Goal: Task Accomplishment & Management: Manage account settings

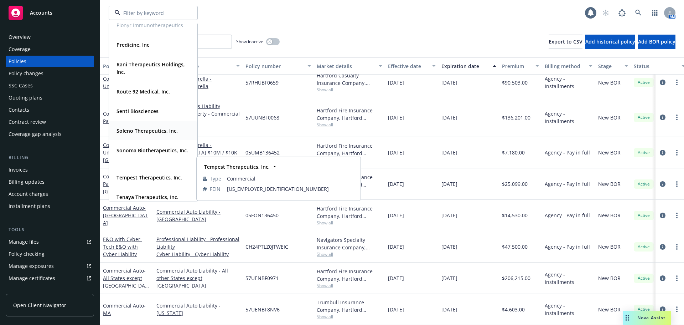
scroll to position [463, 0]
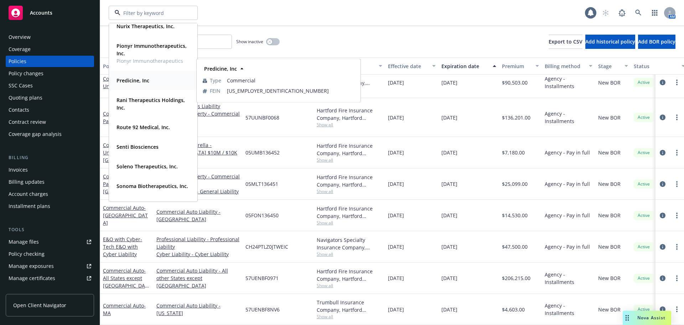
click at [139, 77] on span "Predicine, Inc" at bounding box center [133, 80] width 33 height 7
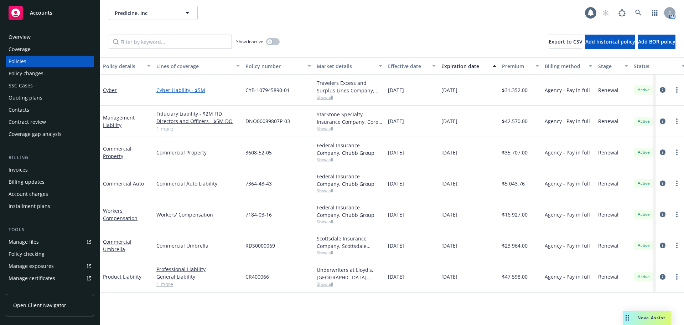
click at [189, 89] on link "Cyber Liability - $5M" at bounding box center [197, 89] width 83 height 7
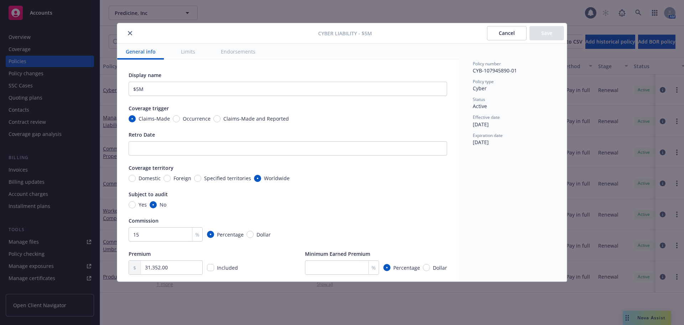
click at [129, 33] on icon "close" at bounding box center [130, 33] width 4 height 4
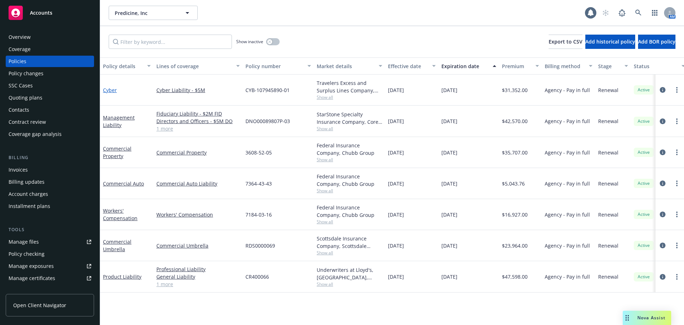
click at [110, 91] on link "Cyber" at bounding box center [110, 90] width 14 height 7
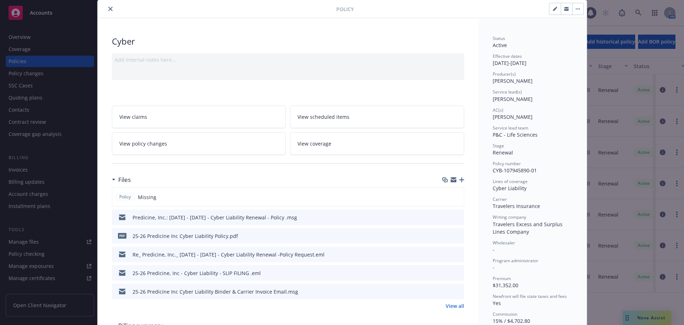
scroll to position [36, 0]
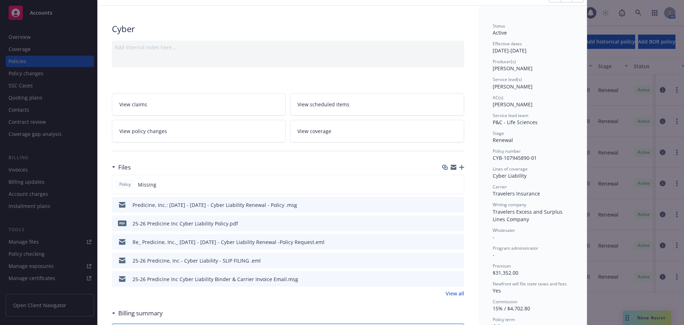
click at [456, 224] on icon "preview file" at bounding box center [457, 222] width 6 height 5
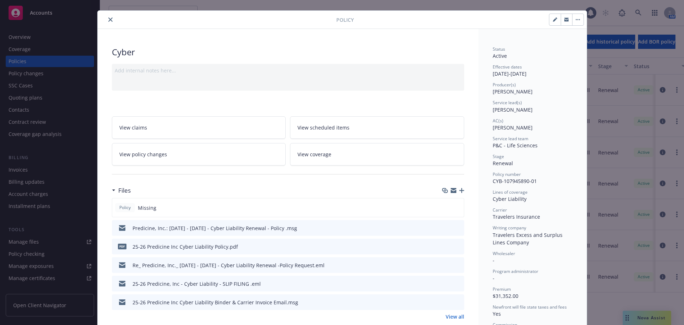
scroll to position [0, 0]
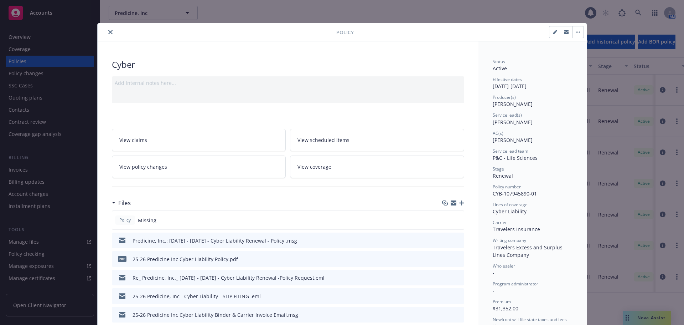
click at [109, 34] on icon "close" at bounding box center [110, 32] width 4 height 4
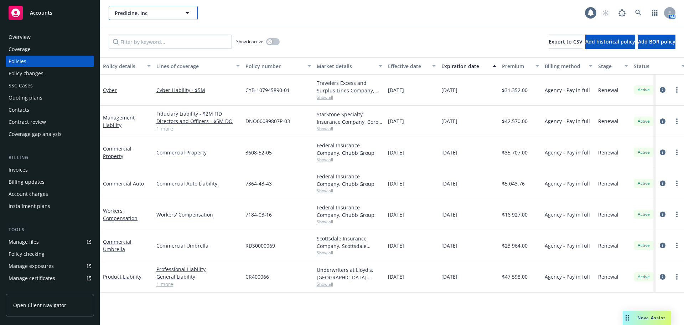
click at [178, 13] on button "Predicine, Inc" at bounding box center [153, 13] width 89 height 14
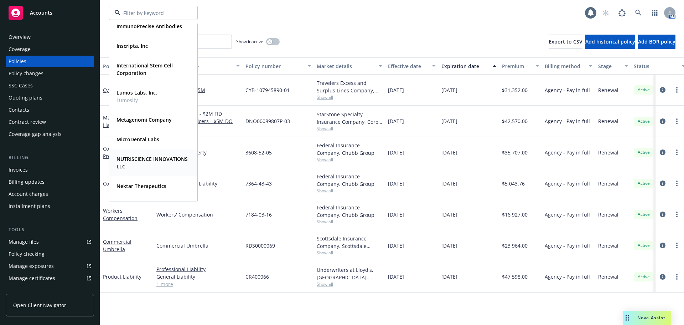
scroll to position [249, 0]
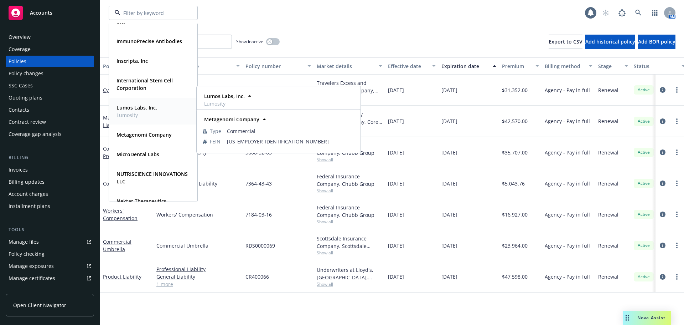
click at [152, 107] on strong "Lumos Labs, Inc." at bounding box center [137, 107] width 41 height 7
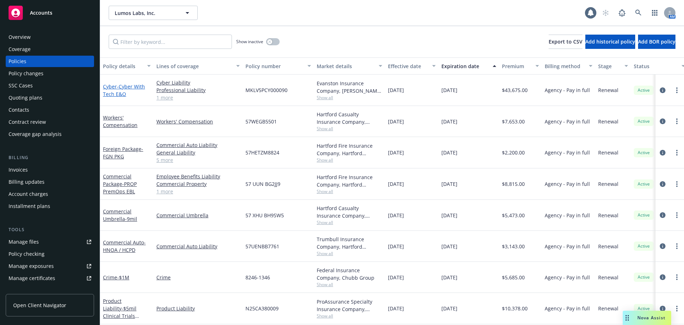
click at [125, 86] on span "- Cyber With Tech E&O" at bounding box center [124, 90] width 42 height 14
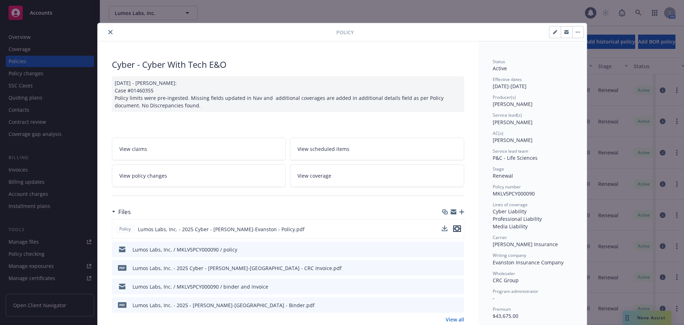
click at [454, 229] on icon "preview file" at bounding box center [457, 228] width 6 height 5
click at [106, 32] on button "close" at bounding box center [110, 32] width 9 height 9
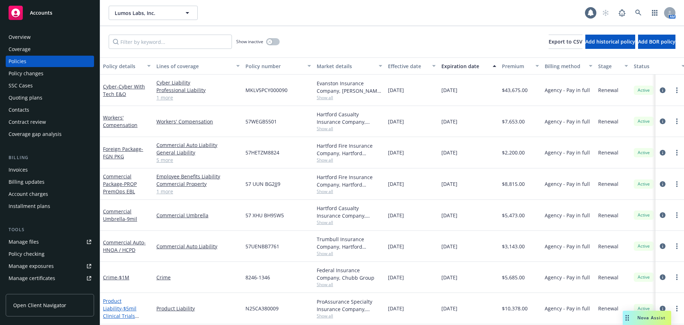
click at [123, 299] on link "Product Liability - $5mil Clinical Trials (GAMES)" at bounding box center [119, 311] width 33 height 29
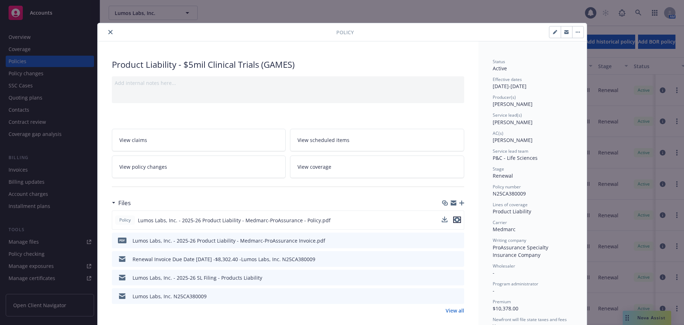
click at [454, 219] on icon "preview file" at bounding box center [457, 219] width 6 height 5
click at [108, 32] on icon "close" at bounding box center [110, 32] width 4 height 4
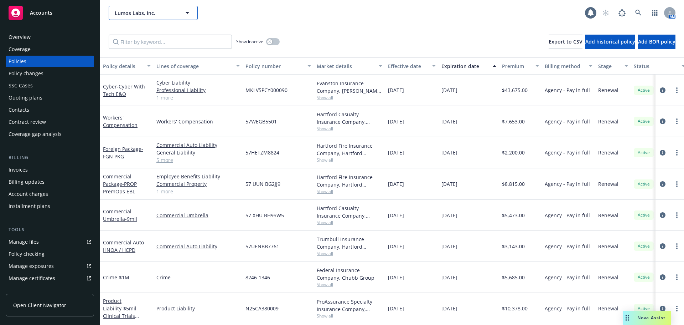
click at [164, 9] on span "Lumos Labs, Inc." at bounding box center [146, 12] width 62 height 7
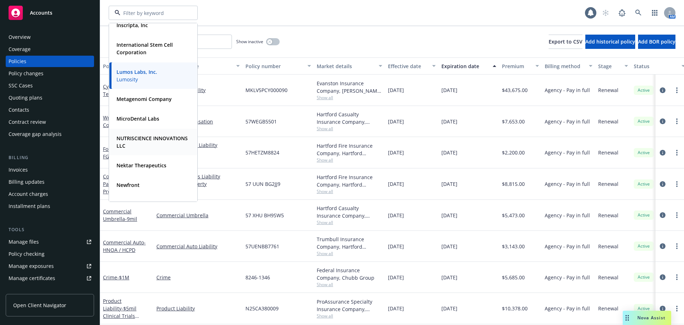
scroll to position [534, 0]
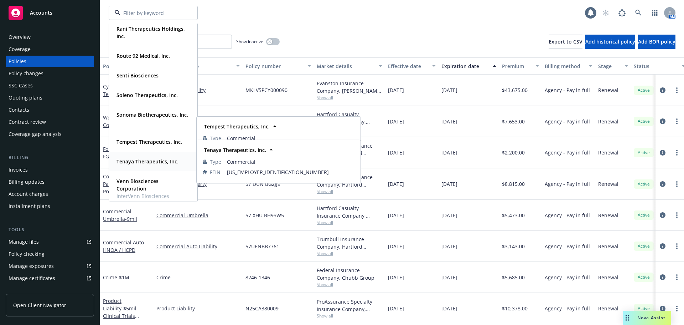
click at [144, 159] on strong "Tenaya Therapeutics, Inc." at bounding box center [148, 161] width 62 height 7
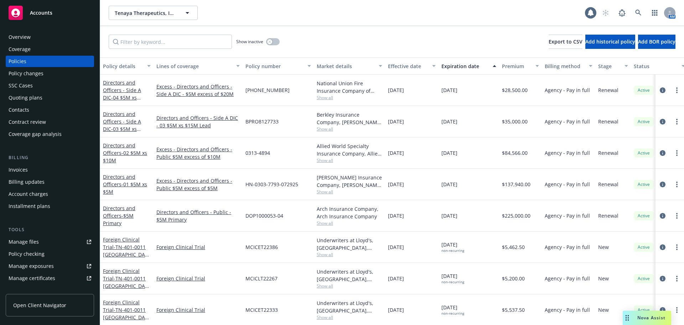
click at [32, 101] on div "Quoting plans" at bounding box center [26, 97] width 34 height 11
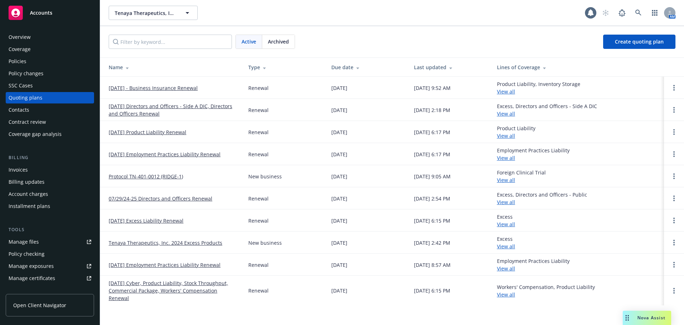
click at [197, 87] on link "[DATE] - Business Insurance Renewal" at bounding box center [153, 87] width 89 height 7
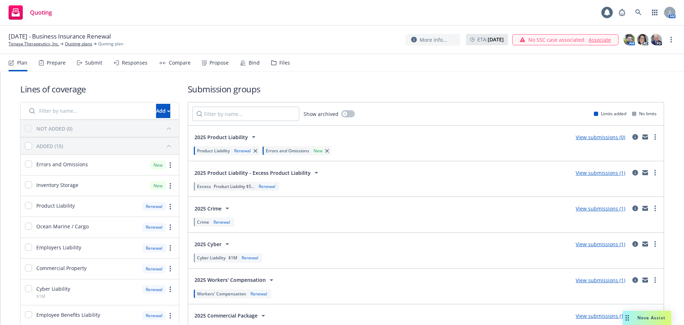
click at [57, 67] on div "Prepare" at bounding box center [52, 62] width 27 height 17
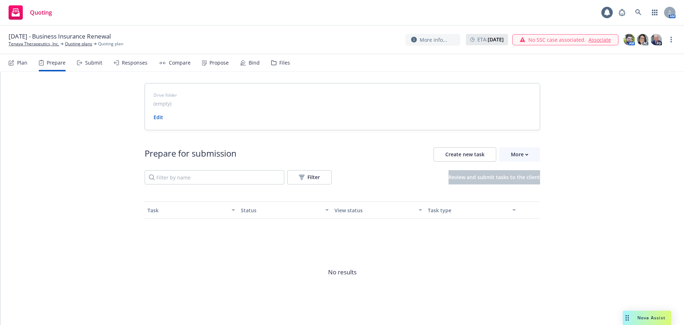
click at [81, 65] on div "Submit" at bounding box center [89, 62] width 25 height 17
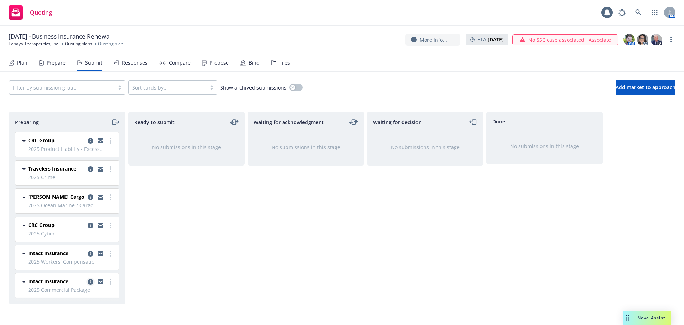
click at [89, 283] on icon "copy logging email" at bounding box center [91, 282] width 6 height 6
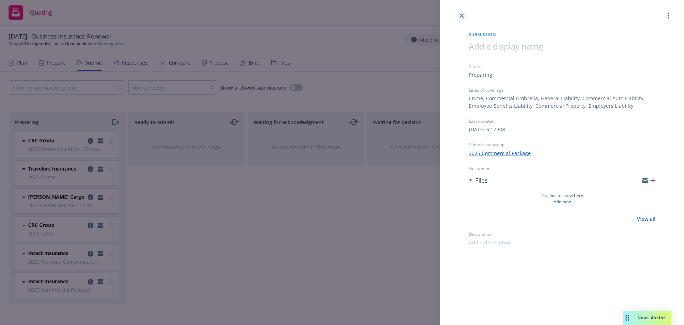
click at [462, 14] on icon "close" at bounding box center [462, 16] width 4 height 4
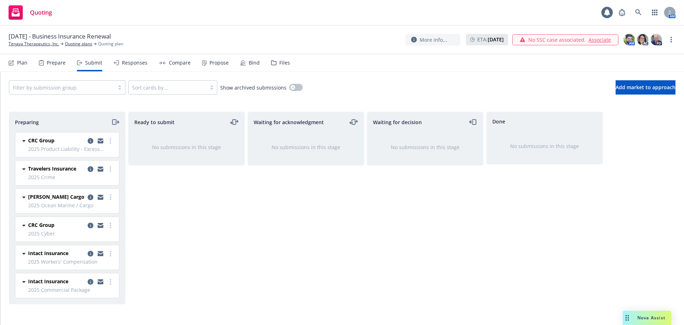
click at [19, 67] on div "Plan" at bounding box center [18, 62] width 19 height 17
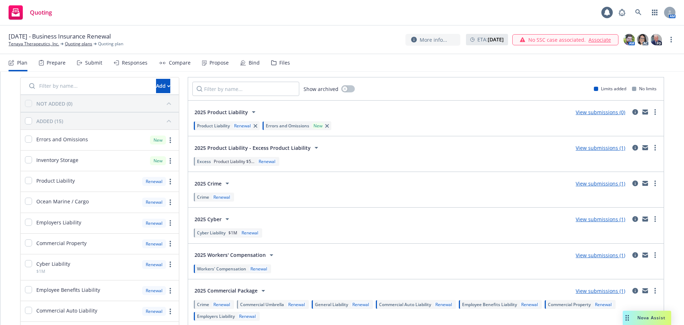
scroll to position [36, 0]
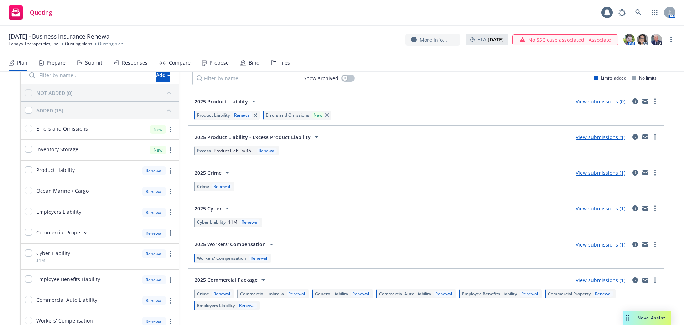
click at [591, 138] on link "View submissions (1)" at bounding box center [601, 137] width 50 height 7
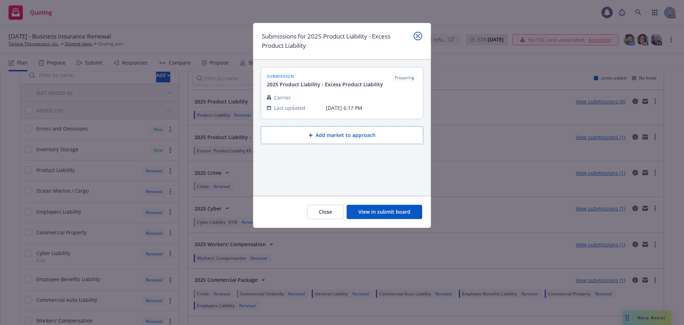
drag, startPoint x: 418, startPoint y: 35, endPoint x: 427, endPoint y: 45, distance: 13.9
click at [418, 35] on icon "close" at bounding box center [418, 36] width 4 height 4
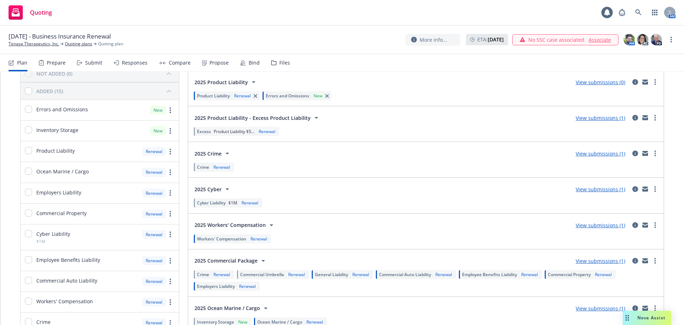
scroll to position [71, 0]
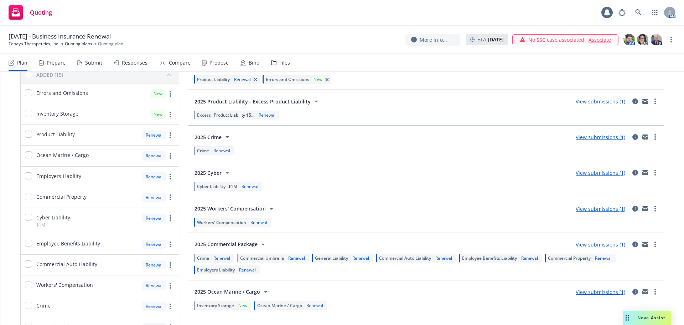
click at [608, 242] on link "View submissions (1)" at bounding box center [601, 244] width 50 height 7
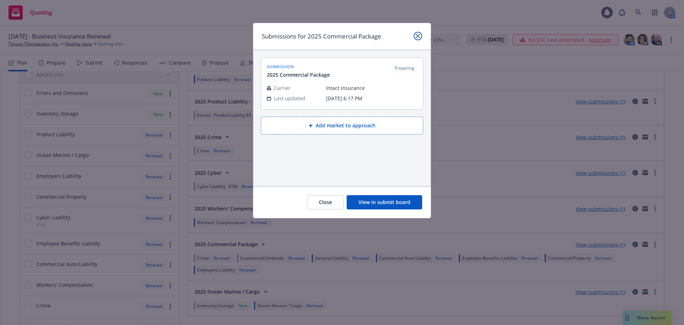
click at [416, 37] on icon "close" at bounding box center [418, 36] width 4 height 4
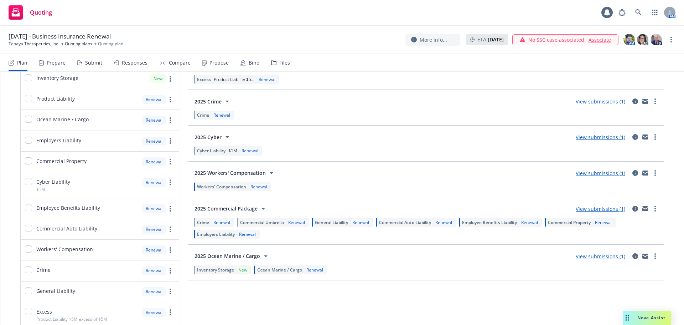
scroll to position [36, 0]
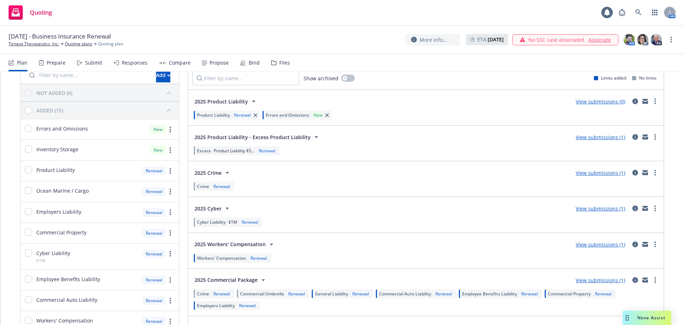
click at [592, 104] on link "View submissions (0)" at bounding box center [601, 101] width 50 height 7
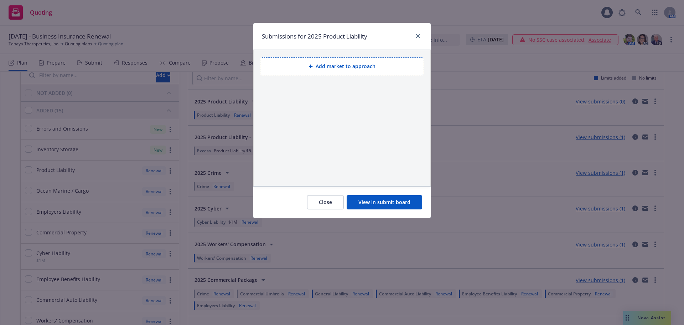
click at [341, 70] on button "Add market to approach" at bounding box center [342, 66] width 162 height 18
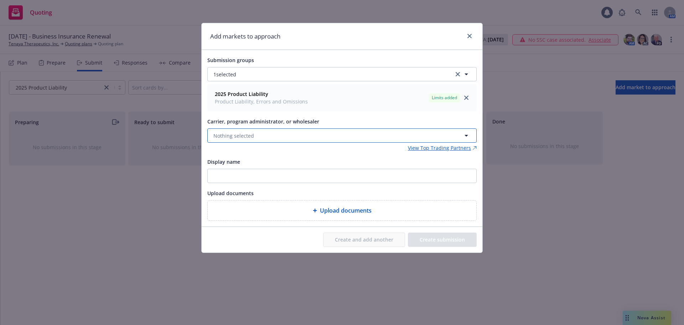
click at [280, 135] on button "Nothing selected" at bounding box center [341, 135] width 269 height 14
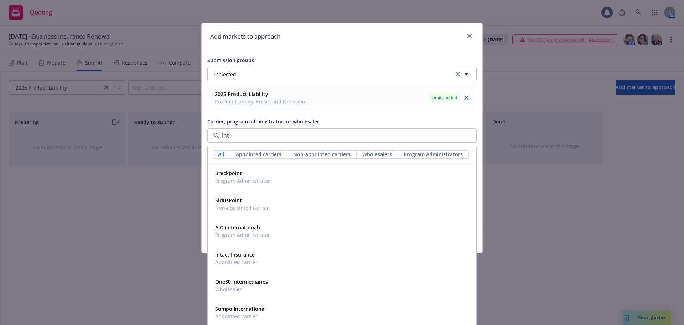
type input "inta"
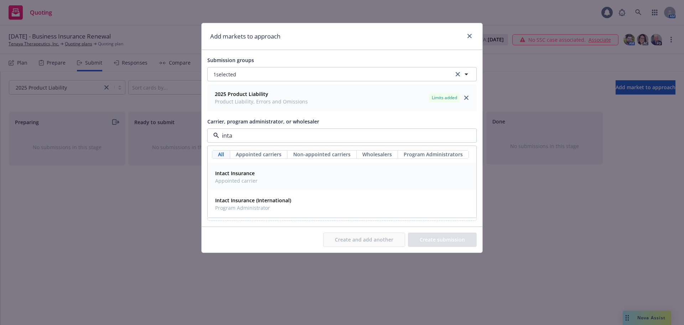
click at [249, 176] on strong "Intact Insurance" at bounding box center [235, 173] width 40 height 7
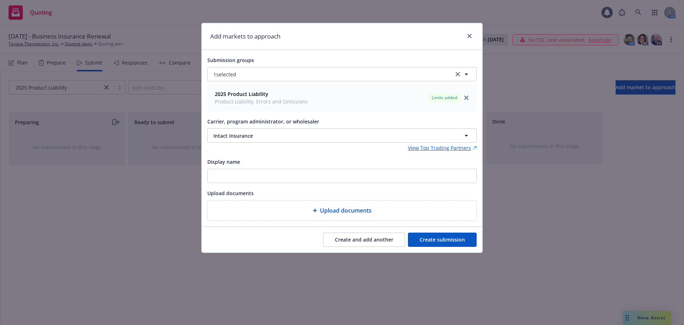
click at [454, 241] on button "Create submission" at bounding box center [442, 239] width 69 height 14
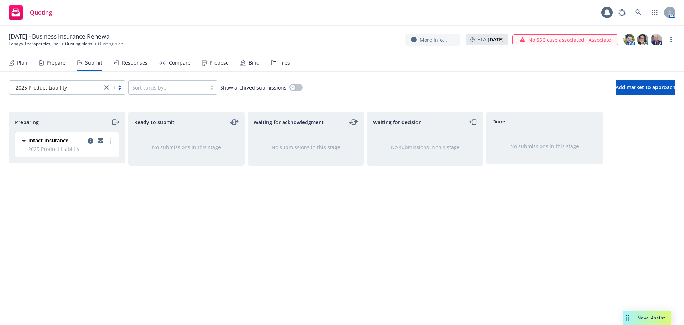
click at [21, 65] on div "Plan" at bounding box center [22, 63] width 10 height 6
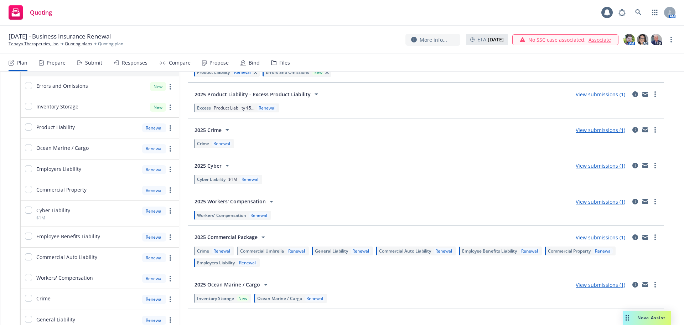
scroll to position [36, 0]
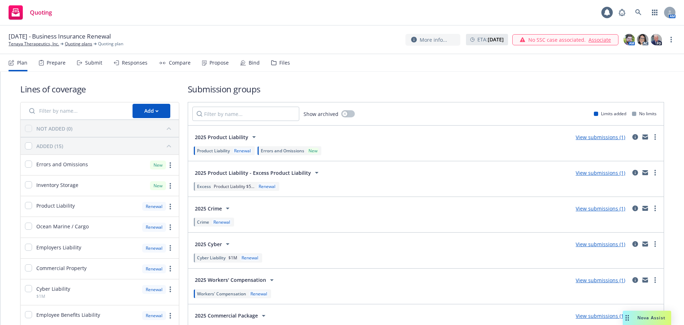
click at [93, 66] on div "Submit" at bounding box center [93, 63] width 17 height 6
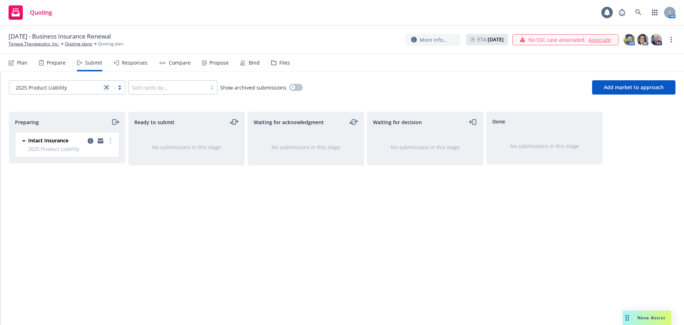
click at [107, 85] on icon "close" at bounding box center [106, 87] width 4 height 4
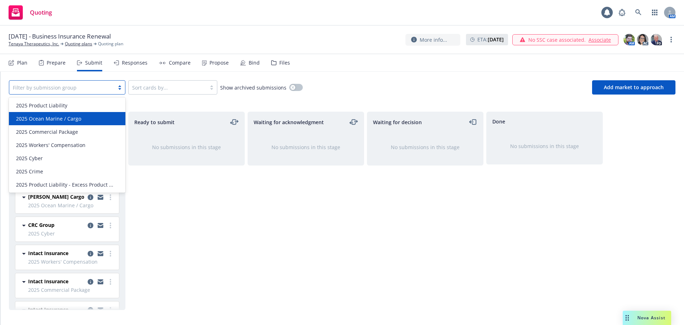
click at [187, 238] on div "Ready to submit No submissions in this stage" at bounding box center [186, 211] width 117 height 198
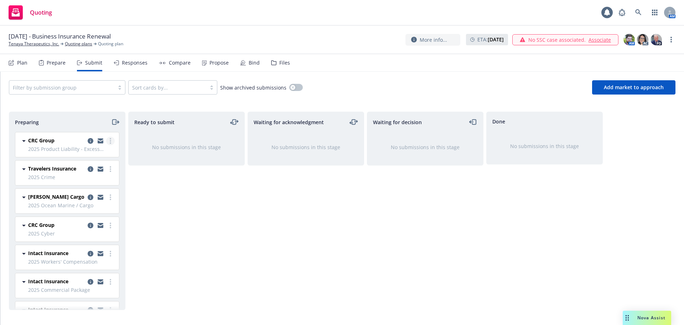
click at [110, 141] on circle "more" at bounding box center [110, 140] width 1 height 1
click at [161, 198] on div "Ready to submit No submissions in this stage" at bounding box center [186, 211] width 117 height 198
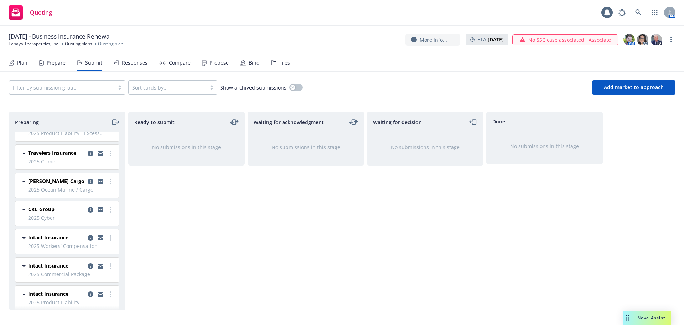
scroll to position [22, 0]
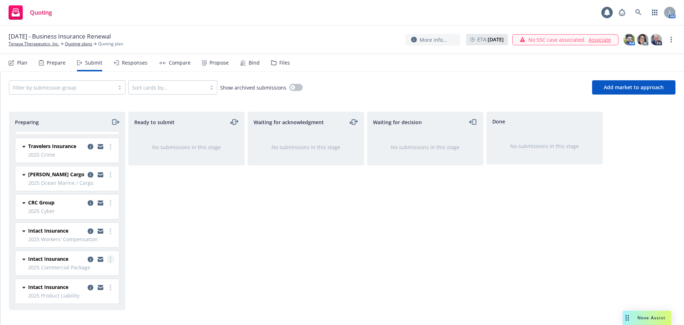
click at [106, 258] on link "more" at bounding box center [110, 259] width 9 height 9
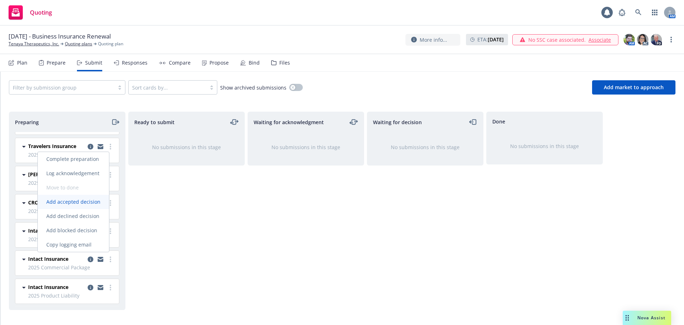
click at [80, 202] on span "Add accepted decision" at bounding box center [73, 201] width 71 height 7
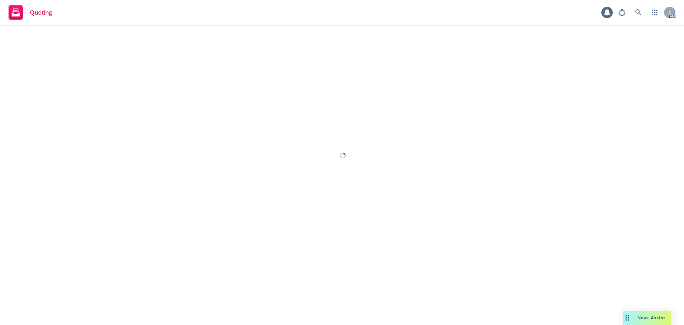
select select "12"
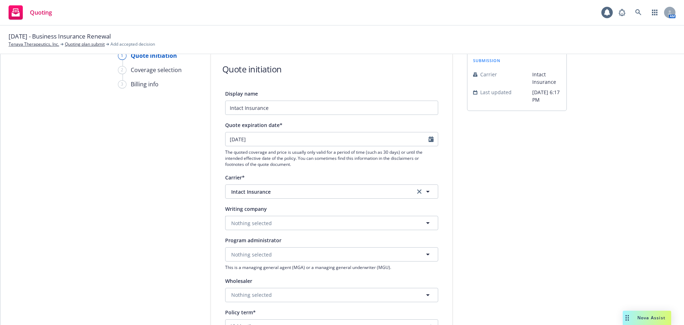
scroll to position [71, 0]
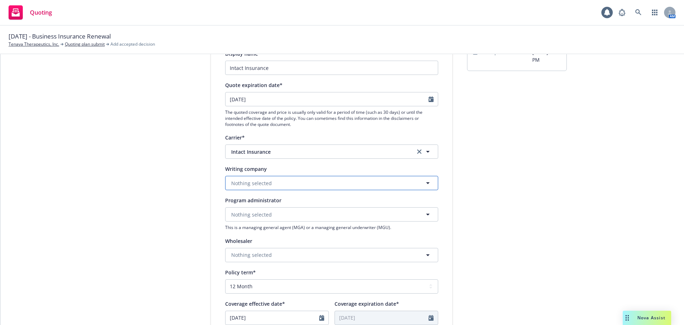
click at [270, 184] on button "Nothing selected" at bounding box center [331, 183] width 213 height 14
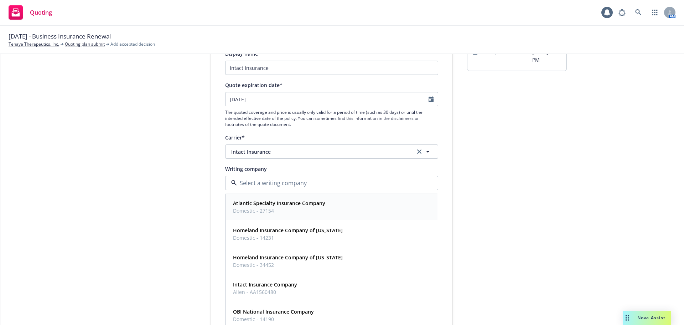
click at [300, 208] on span "Domestic - 27154" at bounding box center [279, 210] width 92 height 7
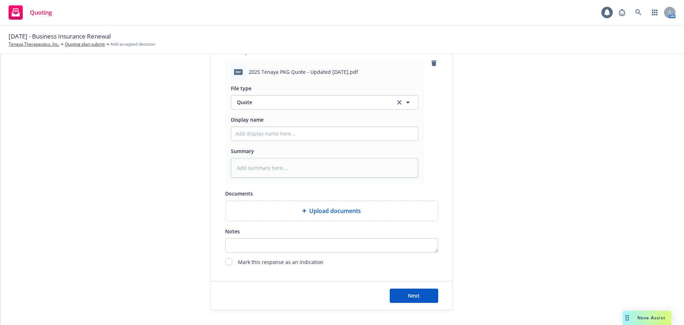
scroll to position [356, 0]
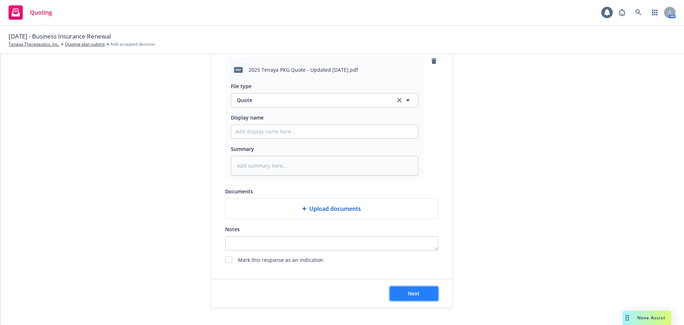
click at [408, 293] on span "Next" at bounding box center [414, 293] width 12 height 7
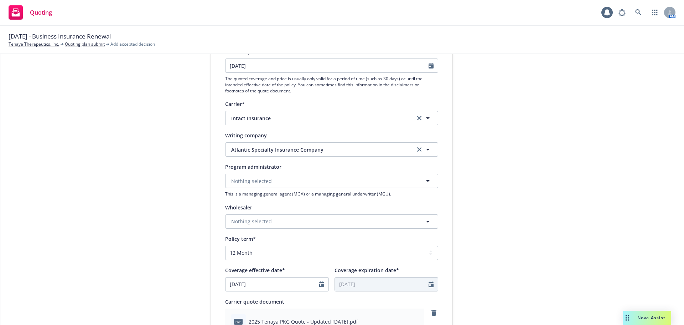
scroll to position [0, 0]
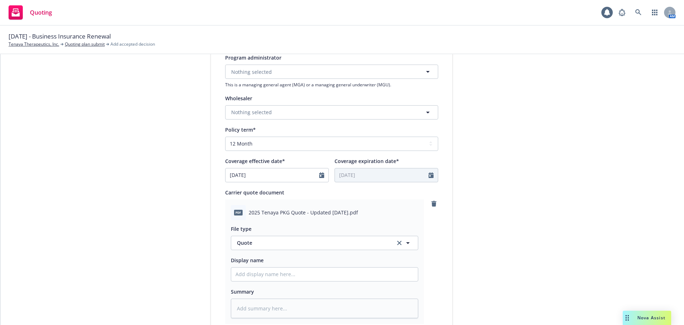
type textarea "x"
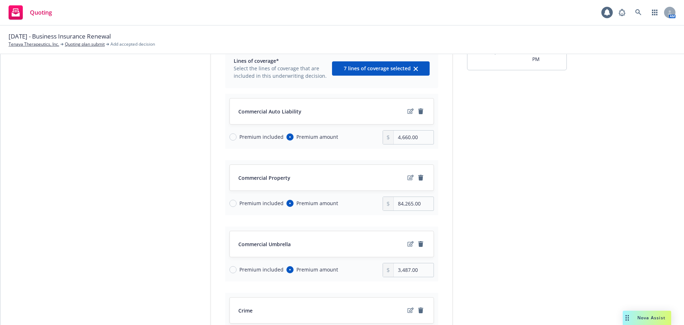
scroll to position [71, 0]
drag, startPoint x: 410, startPoint y: 204, endPoint x: 384, endPoint y: 205, distance: 26.0
click at [384, 205] on div "84,265.00" at bounding box center [408, 204] width 51 height 14
type input "85,243.00"
drag, startPoint x: 408, startPoint y: 139, endPoint x: 379, endPoint y: 138, distance: 28.9
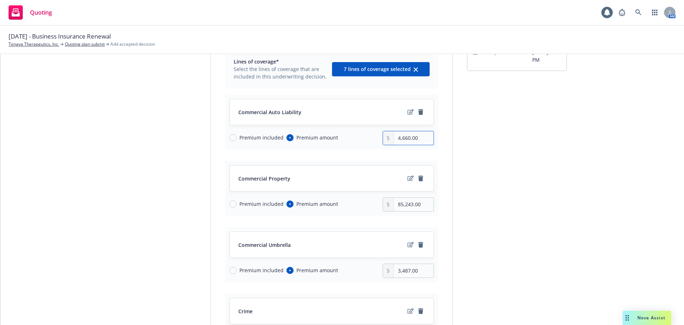
click at [379, 138] on div "Premium included Premium amount 4,660.00" at bounding box center [331, 138] width 205 height 14
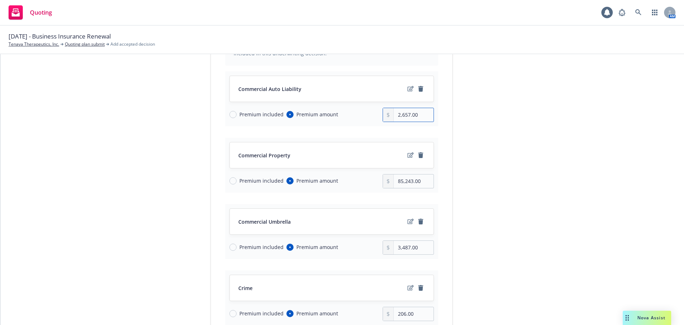
scroll to position [107, 0]
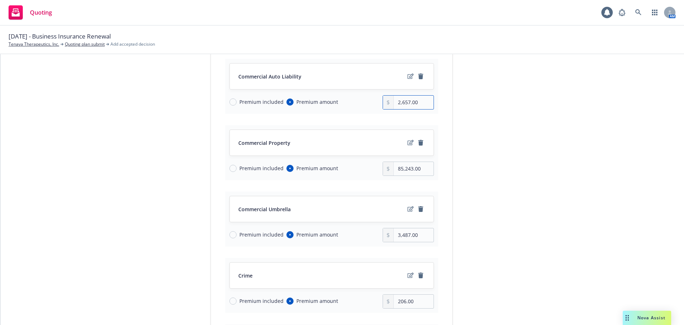
type input "2,657.00"
drag, startPoint x: 408, startPoint y: 235, endPoint x: 384, endPoint y: 235, distance: 23.5
click at [384, 235] on div "3,487.00" at bounding box center [408, 235] width 51 height 14
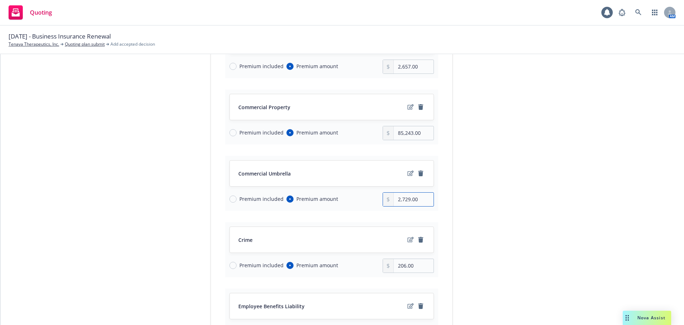
scroll to position [178, 0]
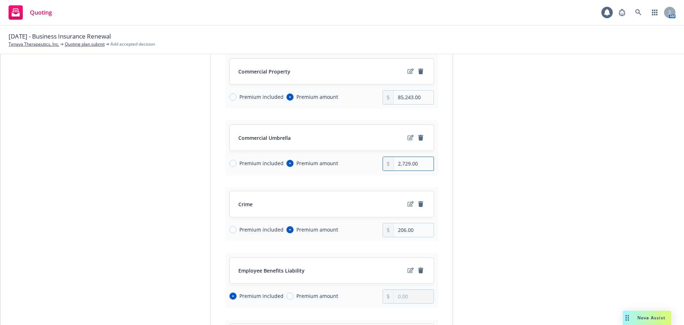
type input "2,729.00"
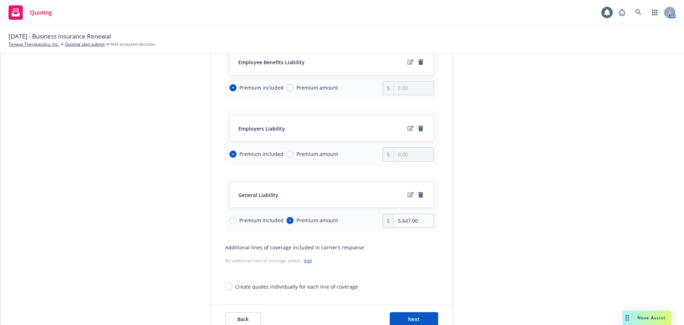
scroll to position [388, 0]
drag, startPoint x: 408, startPoint y: 218, endPoint x: 385, endPoint y: 219, distance: 22.5
click at [385, 219] on div "5,647.00" at bounding box center [408, 219] width 51 height 14
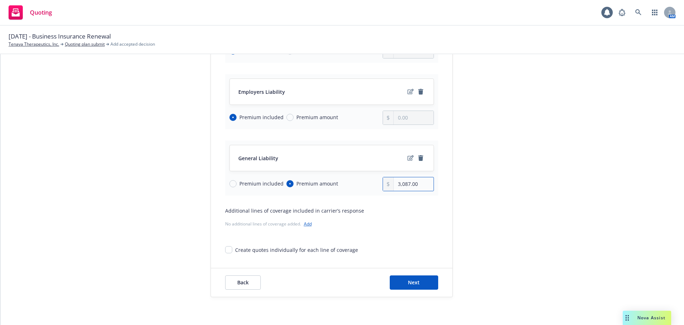
scroll to position [424, 0]
type input "3,087.00"
click at [422, 221] on div "No additional lines of coverage added. Add" at bounding box center [331, 222] width 213 height 7
click at [418, 281] on button "Next" at bounding box center [414, 281] width 48 height 14
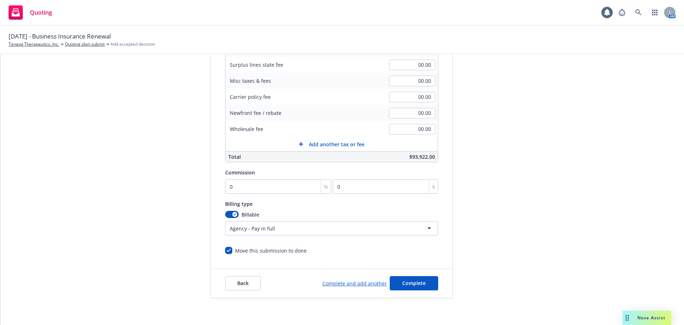
scroll to position [151, 0]
type input "1"
type input "939.22"
type input "15"
type input "14088.3"
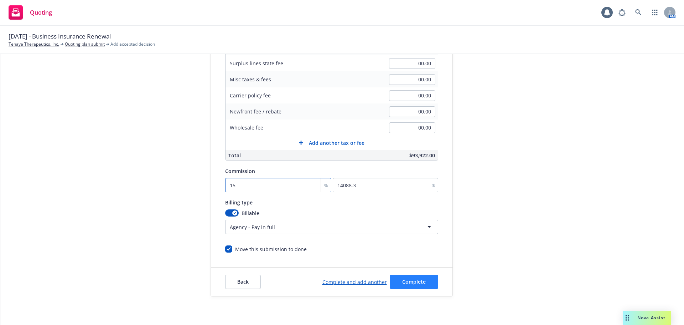
type input "15"
click at [409, 281] on span "Complete" at bounding box center [414, 281] width 24 height 7
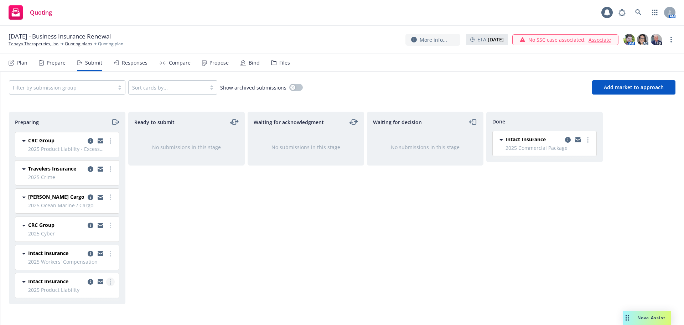
click at [108, 281] on link "more" at bounding box center [110, 281] width 9 height 9
click at [96, 225] on span "Add accepted decision" at bounding box center [78, 224] width 71 height 7
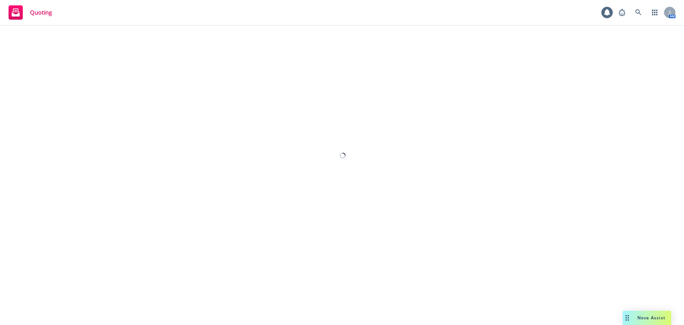
select select "12"
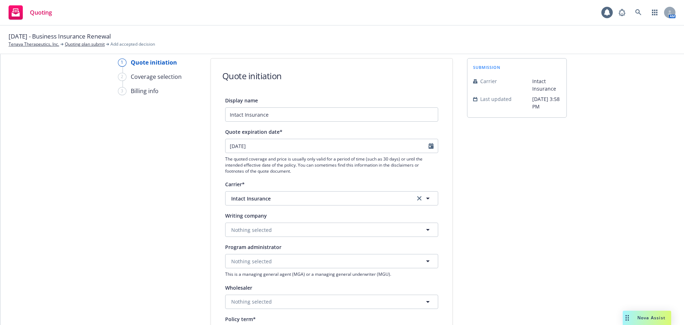
scroll to position [36, 0]
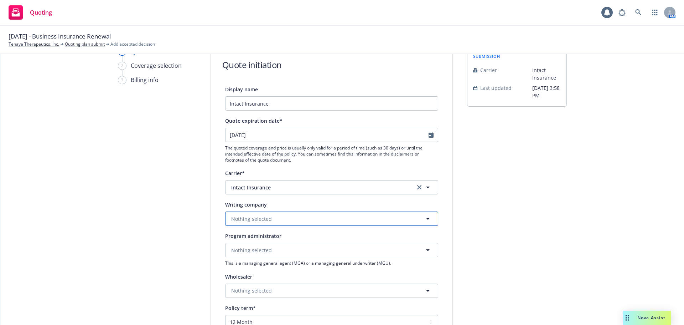
click at [353, 222] on button "Nothing selected" at bounding box center [331, 218] width 213 height 14
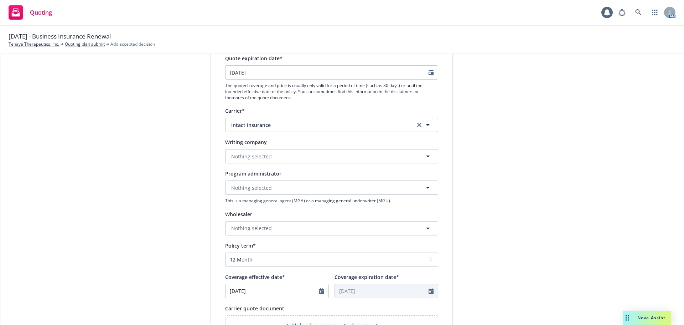
scroll to position [143, 0]
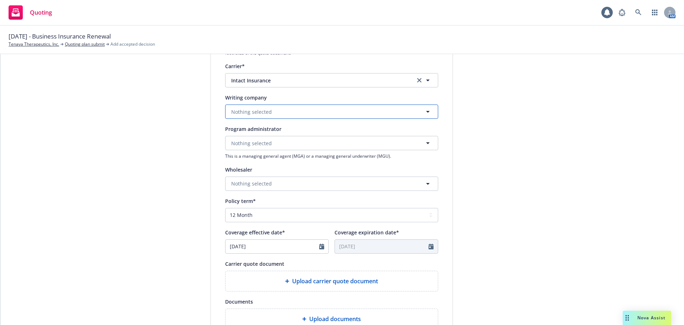
click at [365, 111] on button "Nothing selected" at bounding box center [331, 111] width 213 height 14
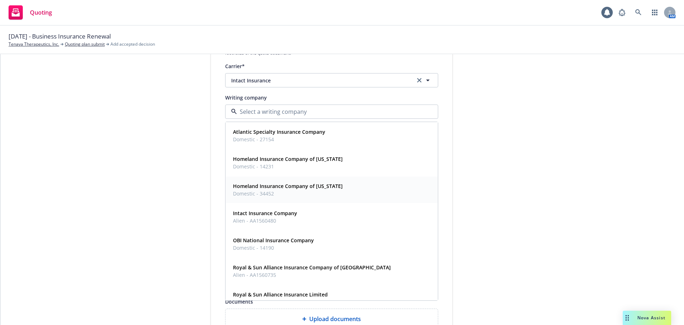
click at [327, 188] on strong "Homeland Insurance Company of [US_STATE]" at bounding box center [288, 185] width 110 height 7
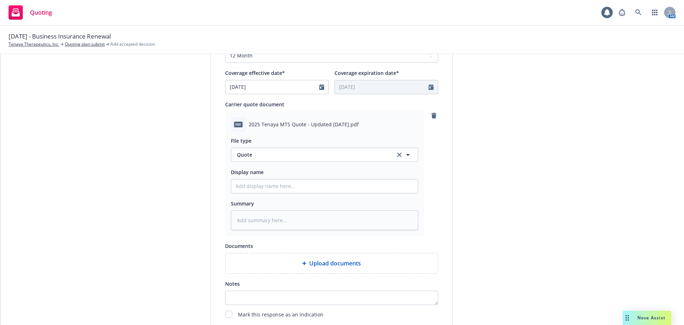
scroll to position [356, 0]
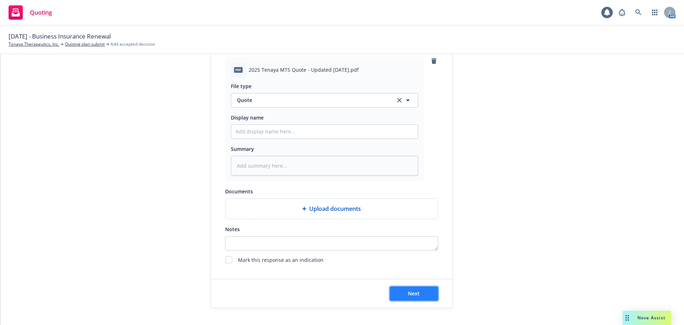
click at [401, 293] on button "Next" at bounding box center [414, 293] width 48 height 14
type textarea "x"
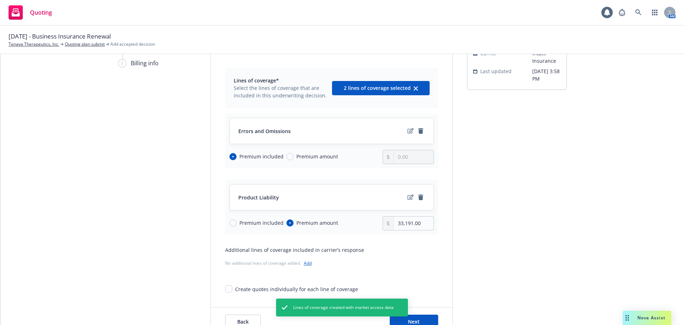
scroll to position [71, 0]
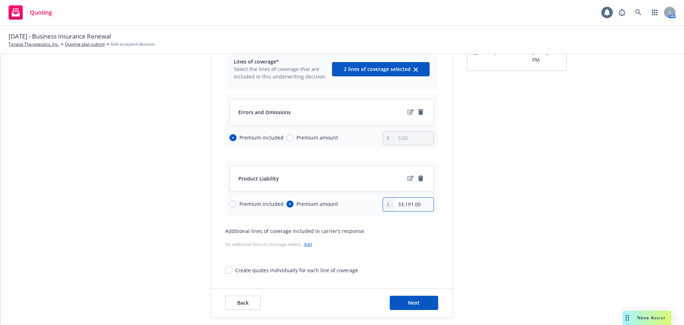
drag, startPoint x: 373, startPoint y: 205, endPoint x: 367, endPoint y: 205, distance: 5.7
click at [367, 205] on div "Premium included Premium amount 33,191.00" at bounding box center [331, 204] width 205 height 14
type input "31,737.00"
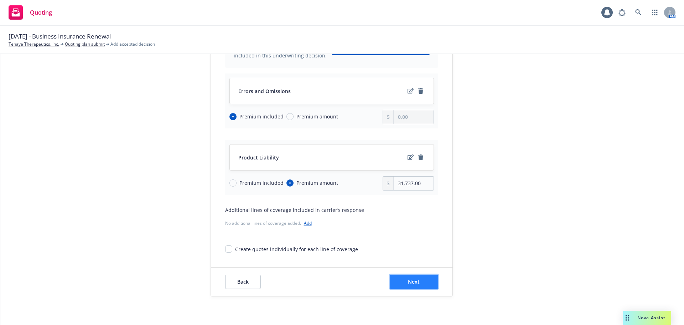
click at [413, 279] on span "Next" at bounding box center [414, 281] width 12 height 7
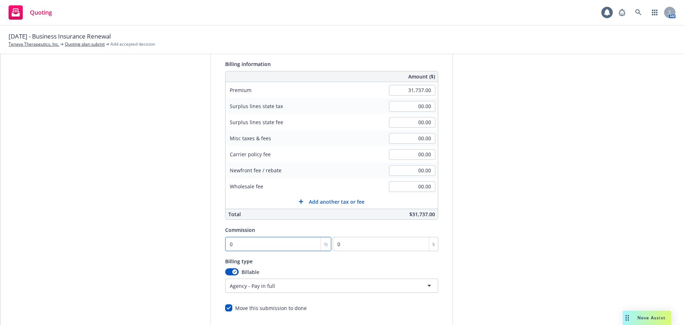
click at [236, 243] on input "0" at bounding box center [278, 244] width 107 height 14
type input "1"
type input "317.37"
type input "15"
type input "4760.55"
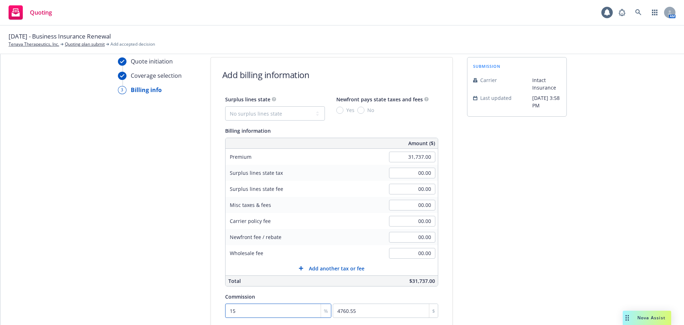
scroll to position [0, 0]
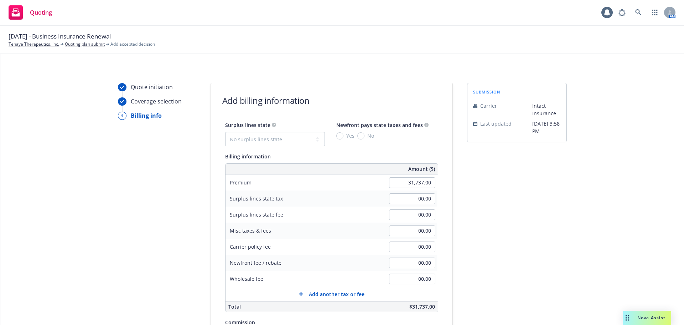
type input "15"
click at [288, 135] on select "No surplus lines state [US_STATE] [US_STATE] [US_STATE] [US_STATE] [US_STATE] […" at bounding box center [275, 139] width 100 height 14
select select "CA"
click at [225, 132] on select "No surplus lines state [US_STATE] [US_STATE] [US_STATE] [US_STATE] [US_STATE] […" at bounding box center [275, 139] width 100 height 14
type input "952.11"
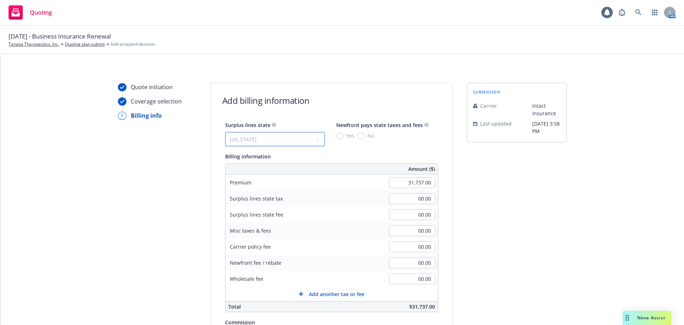
type input "57.13"
click at [337, 136] on input "Yes" at bounding box center [339, 135] width 7 height 7
radio input "true"
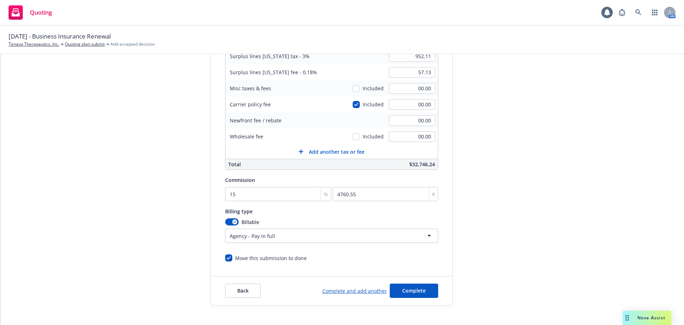
scroll to position [143, 0]
click at [416, 289] on span "Complete" at bounding box center [414, 289] width 24 height 7
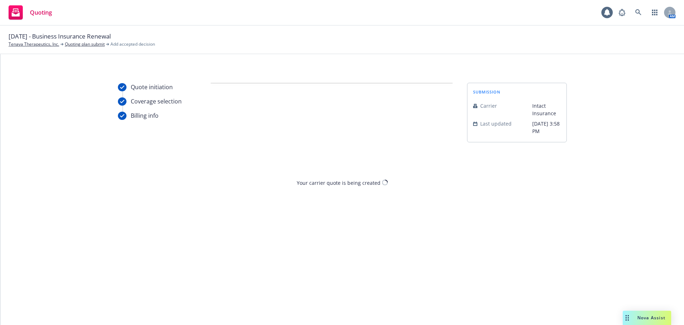
scroll to position [0, 0]
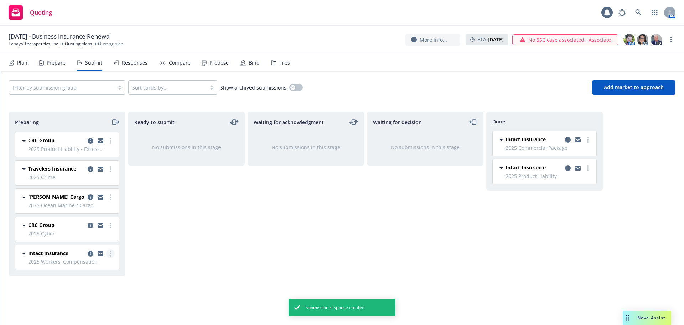
click at [108, 253] on link "more" at bounding box center [110, 253] width 9 height 9
click at [97, 193] on span "Add accepted decision" at bounding box center [78, 195] width 71 height 7
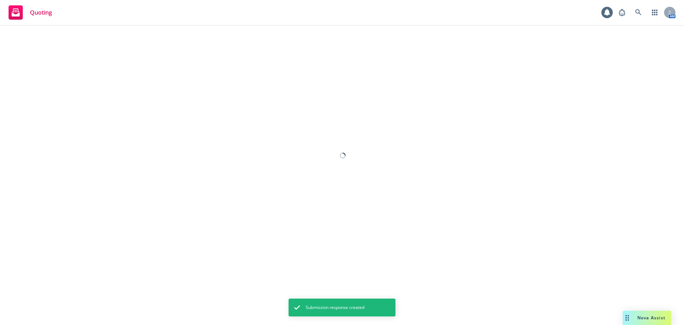
select select "12"
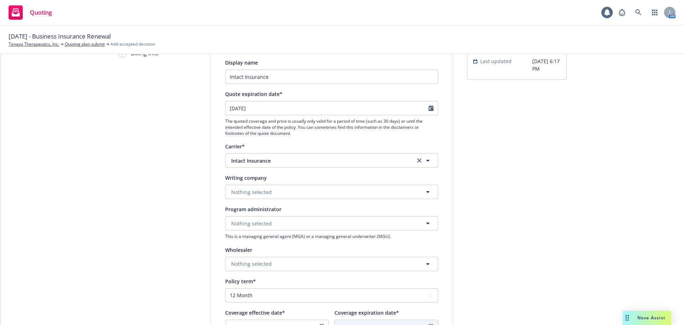
scroll to position [71, 0]
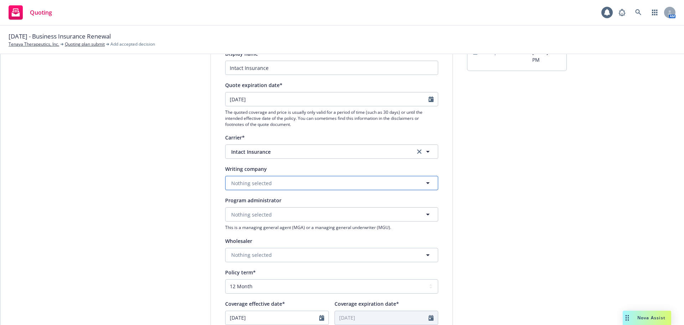
click at [298, 182] on button "Nothing selected" at bounding box center [331, 183] width 213 height 14
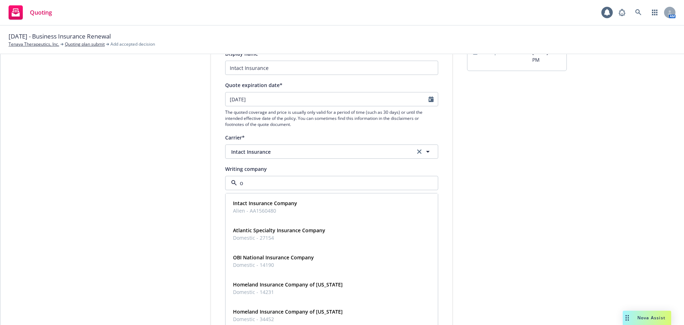
type input "ob"
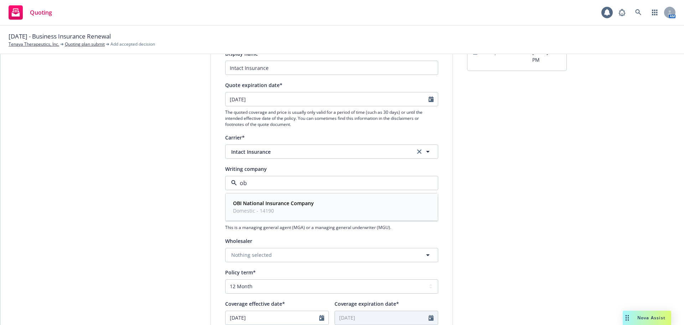
click at [290, 203] on strong "OBI National Insurance Company" at bounding box center [273, 203] width 81 height 7
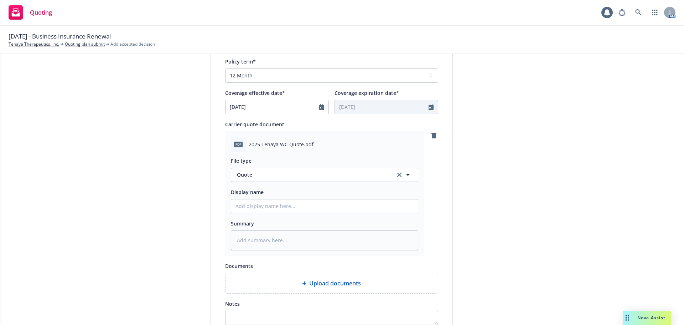
scroll to position [356, 0]
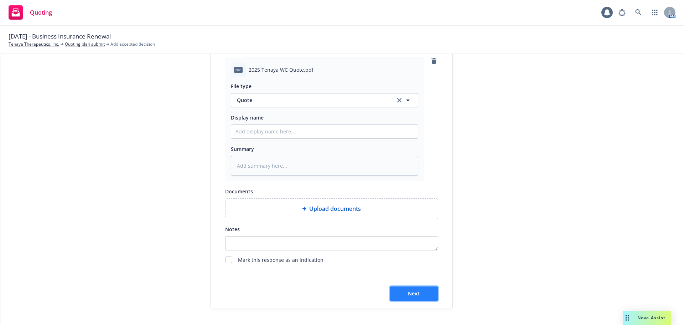
click at [413, 293] on span "Next" at bounding box center [414, 293] width 12 height 7
type textarea "x"
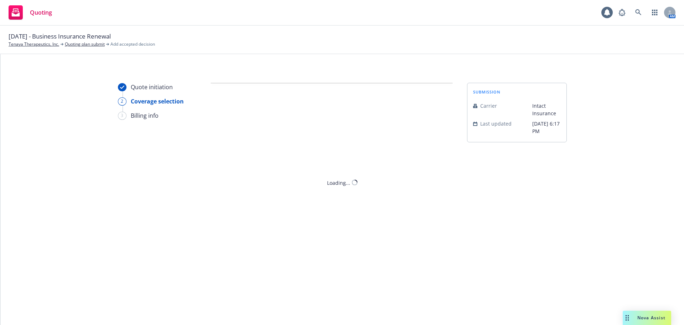
scroll to position [0, 0]
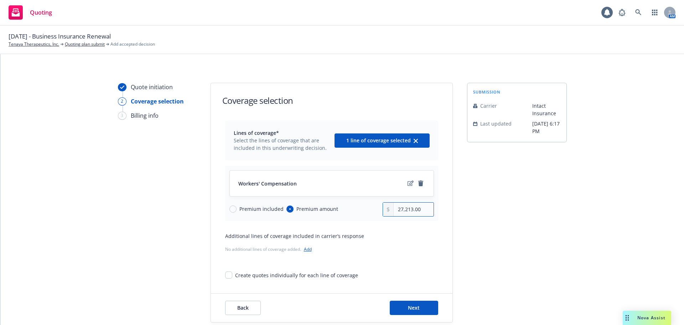
drag, startPoint x: 419, startPoint y: 208, endPoint x: 387, endPoint y: 209, distance: 31.7
click at [387, 209] on div "27,213.00" at bounding box center [408, 209] width 51 height 14
drag, startPoint x: 418, startPoint y: 209, endPoint x: 374, endPoint y: 210, distance: 43.5
click at [374, 210] on div "Premium included Premium amount 22,742.00" at bounding box center [331, 209] width 205 height 14
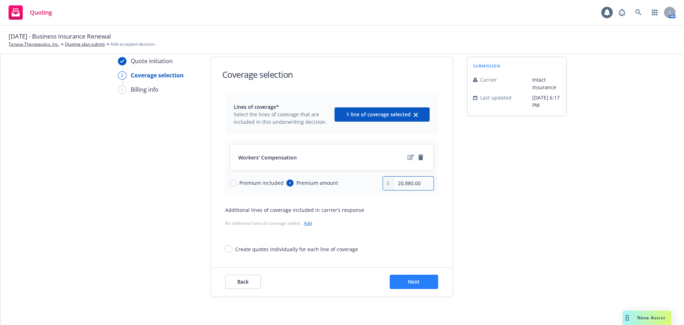
type input "20,880.00"
click at [417, 280] on button "Next" at bounding box center [414, 281] width 48 height 14
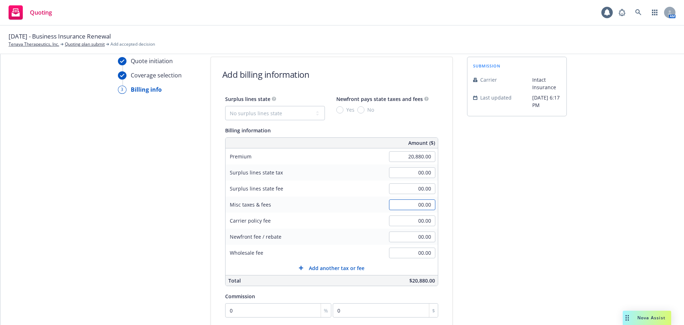
click at [406, 205] on input "00.00" at bounding box center [412, 204] width 46 height 11
click at [404, 206] on input "00.00" at bounding box center [412, 204] width 46 height 11
drag, startPoint x: 407, startPoint y: 206, endPoint x: 451, endPoint y: 203, distance: 44.2
click at [436, 203] on div "Surplus lines state No surplus lines state [US_STATE] [US_STATE] [US_STATE] [US…" at bounding box center [332, 235] width 242 height 283
type input "1,362.00"
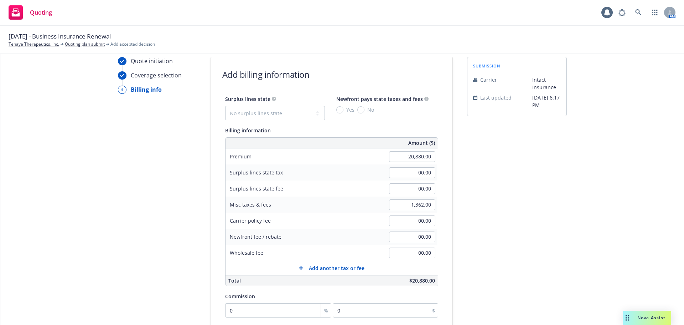
click at [467, 211] on div "submission Carrier Intact Insurance Last updated [DATE] 6:17 PM" at bounding box center [517, 239] width 100 height 365
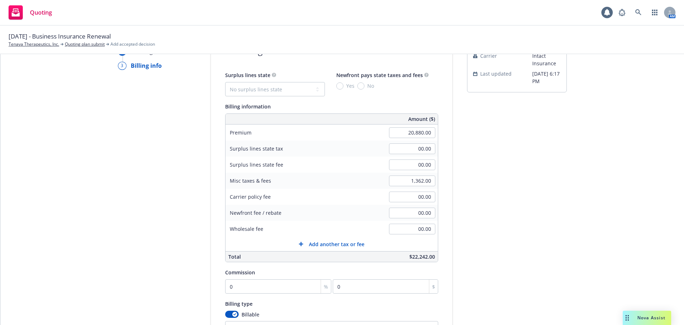
scroll to position [62, 0]
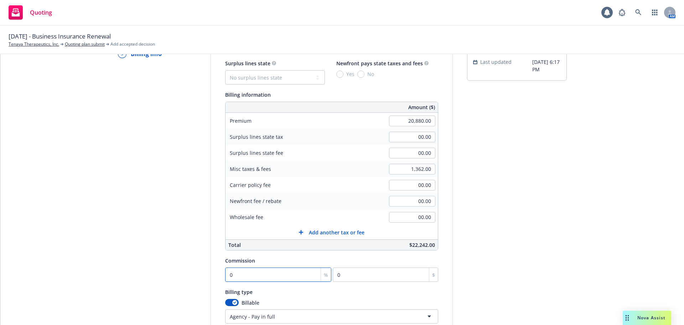
click at [275, 280] on input "0" at bounding box center [278, 274] width 107 height 14
click at [234, 278] on input "0" at bounding box center [278, 274] width 107 height 14
drag, startPoint x: 232, startPoint y: 276, endPoint x: 218, endPoint y: 275, distance: 14.6
click at [218, 276] on div "Surplus lines state No surplus lines state [US_STATE] [US_STATE] [US_STATE] [US…" at bounding box center [332, 200] width 242 height 283
type input "1"
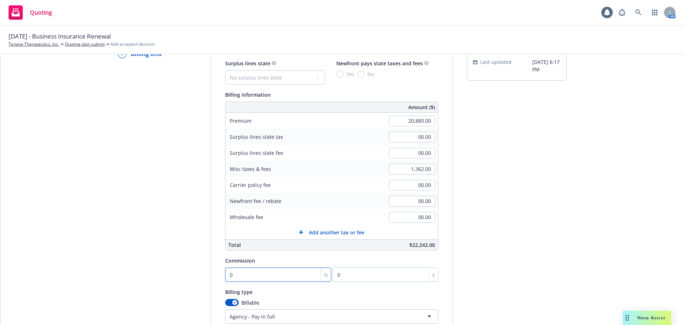
type input "208.8"
type input "10"
type input "2088"
type input "10"
click at [514, 229] on div "submission Carrier Intact Insurance Last updated [DATE] 6:17 PM" at bounding box center [517, 203] width 100 height 365
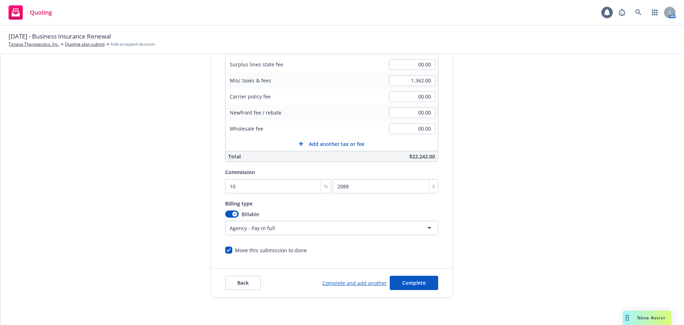
scroll to position [151, 0]
click at [413, 280] on span "Complete" at bounding box center [414, 281] width 24 height 7
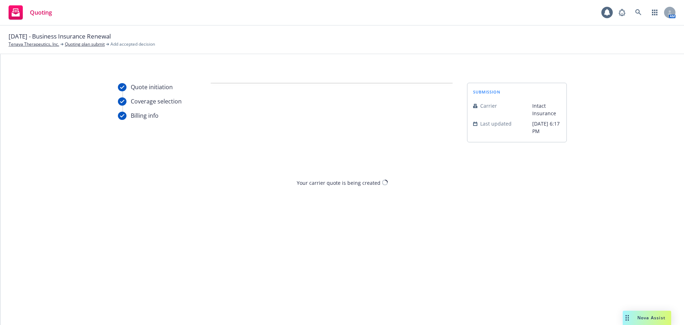
scroll to position [0, 0]
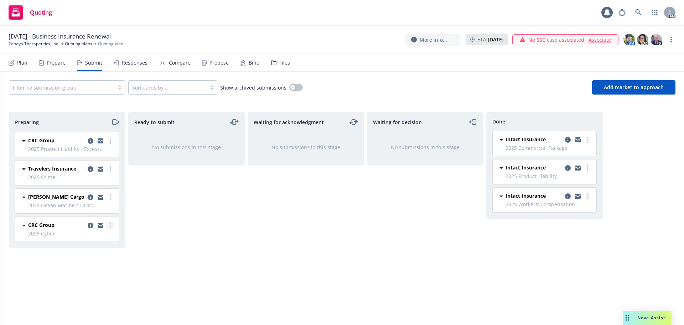
click at [110, 224] on icon "more" at bounding box center [110, 225] width 1 height 6
click at [84, 169] on span "Add accepted decision" at bounding box center [78, 167] width 71 height 7
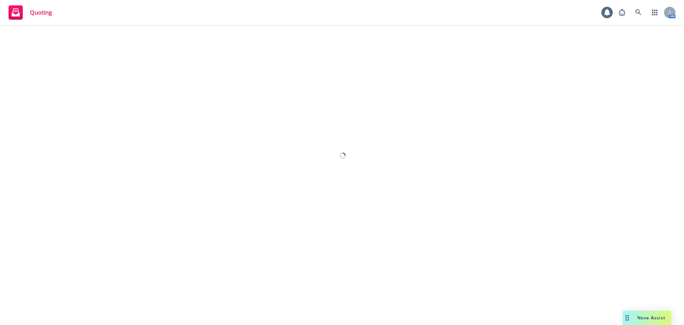
select select "12"
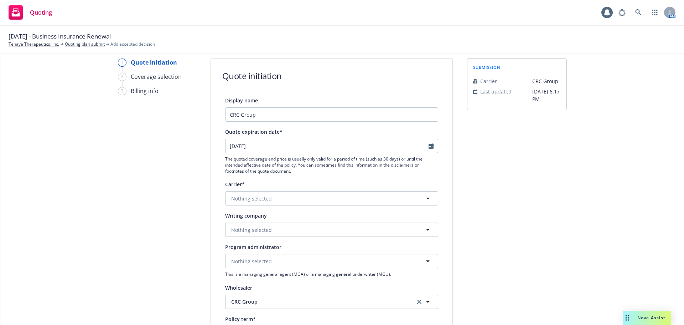
scroll to position [36, 0]
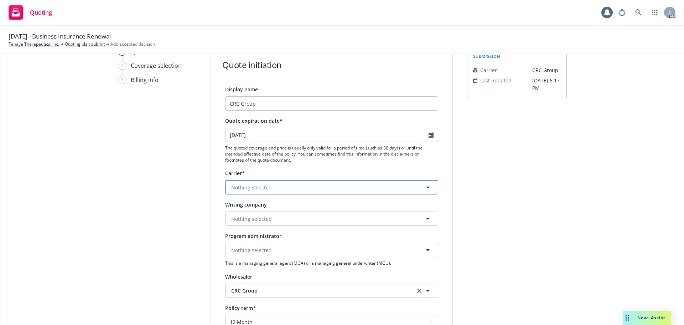
click at [323, 188] on button "Nothing selected" at bounding box center [331, 187] width 213 height 14
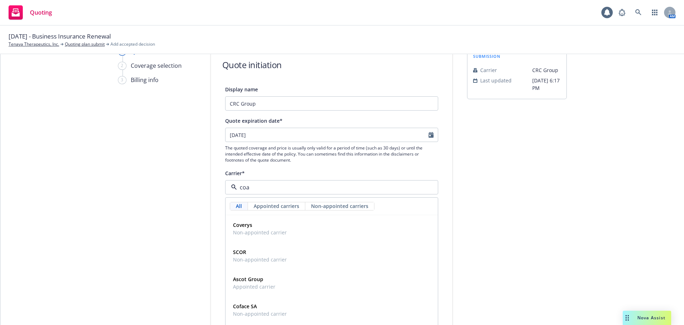
type input "coal"
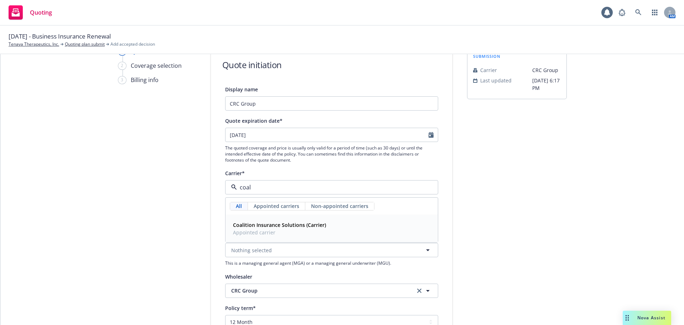
click at [314, 228] on span "Coalition Insurance Solutions (Carrier)" at bounding box center [279, 224] width 93 height 7
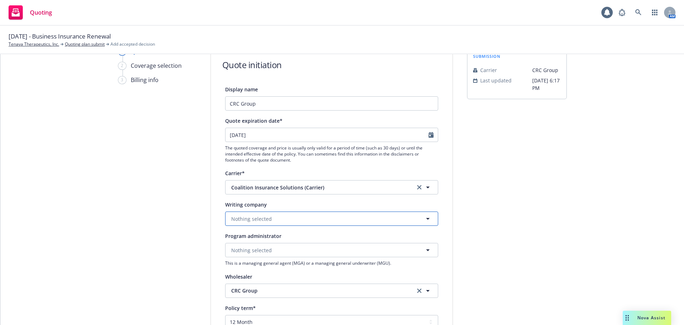
click at [289, 221] on button "Nothing selected" at bounding box center [331, 218] width 213 height 14
click at [289, 221] on input at bounding box center [330, 218] width 187 height 9
click at [336, 202] on div "Writing company" at bounding box center [331, 204] width 213 height 9
click at [291, 218] on button "Nothing selected" at bounding box center [331, 218] width 213 height 14
click at [280, 244] on span "Domestic - 29530" at bounding box center [269, 245] width 72 height 7
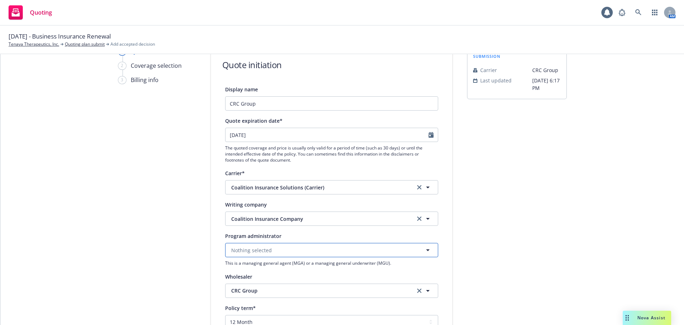
click at [282, 246] on button "Nothing selected" at bounding box center [331, 250] width 213 height 14
type input "a"
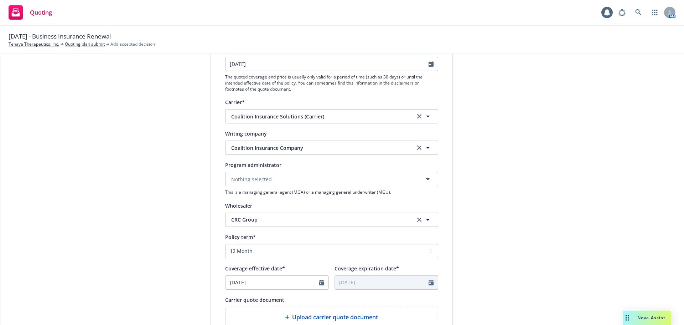
scroll to position [107, 0]
click at [386, 217] on span "CRC Group" at bounding box center [317, 218] width 173 height 7
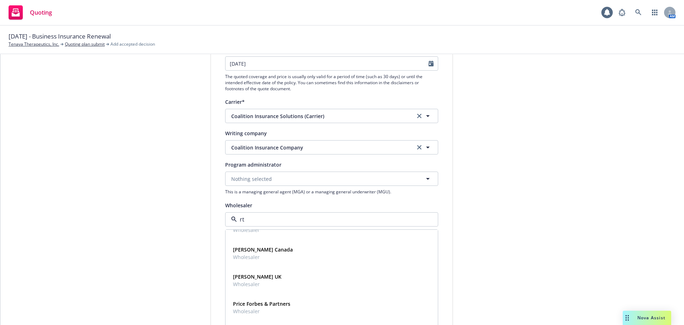
scroll to position [0, 0]
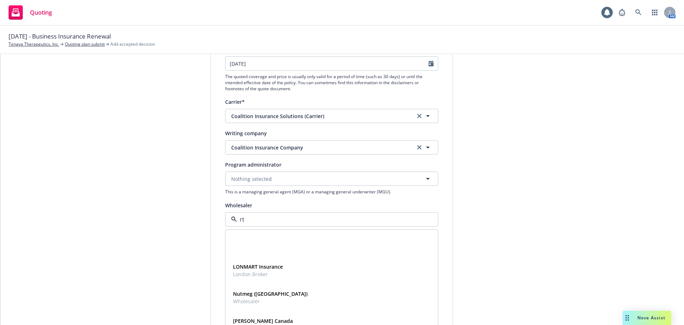
type input "rt s"
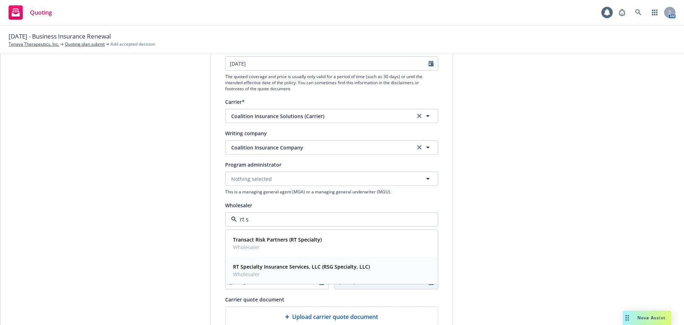
click at [297, 267] on strong "RT Specialty Insurance Services, LLC (RSG Specialty, LLC)" at bounding box center [301, 266] width 137 height 7
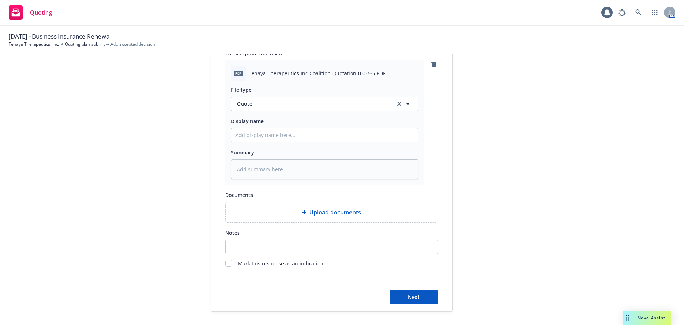
scroll to position [368, 0]
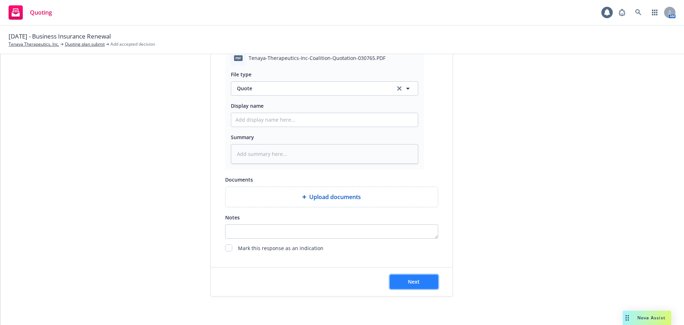
click at [417, 279] on span "Next" at bounding box center [414, 281] width 12 height 7
type textarea "x"
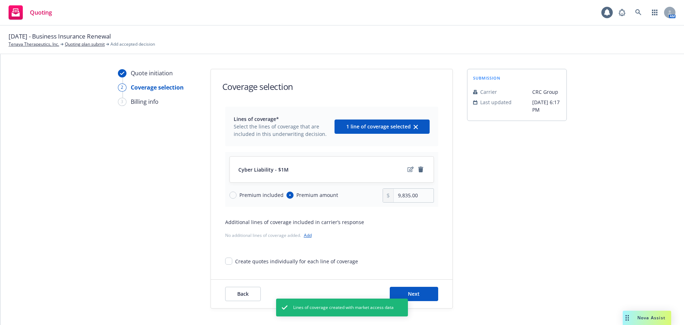
scroll to position [26, 0]
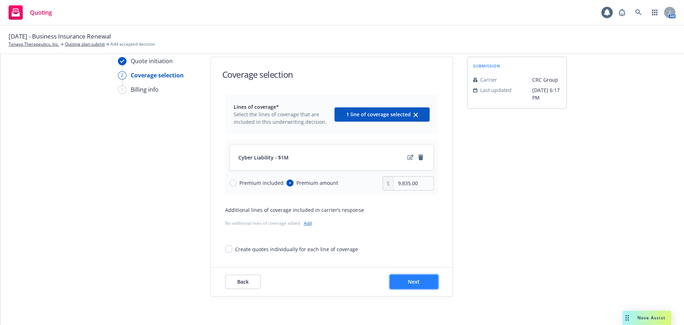
click at [413, 283] on span "Next" at bounding box center [414, 281] width 12 height 7
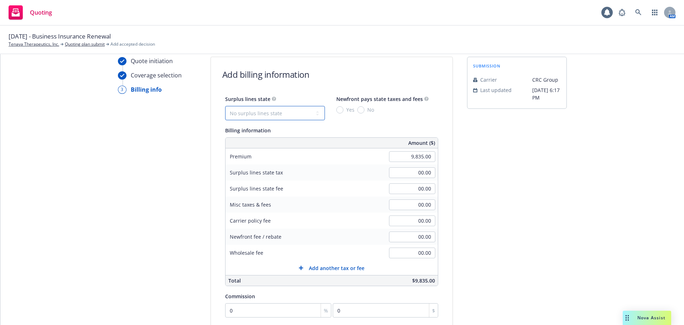
click at [310, 110] on select "No surplus lines state [US_STATE] [US_STATE] [US_STATE] [US_STATE] [US_STATE] […" at bounding box center [275, 113] width 100 height 14
select select "CA"
click at [225, 106] on select "No surplus lines state [US_STATE] [US_STATE] [US_STATE] [US_STATE] [US_STATE] […" at bounding box center [275, 113] width 100 height 14
type input "295.05"
type input "17.70"
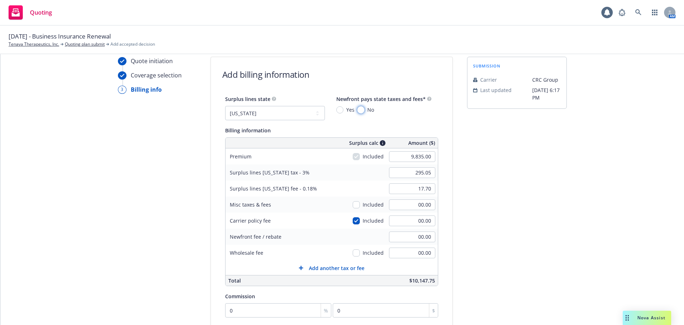
click at [357, 109] on input "No" at bounding box center [360, 109] width 7 height 7
radio input "true"
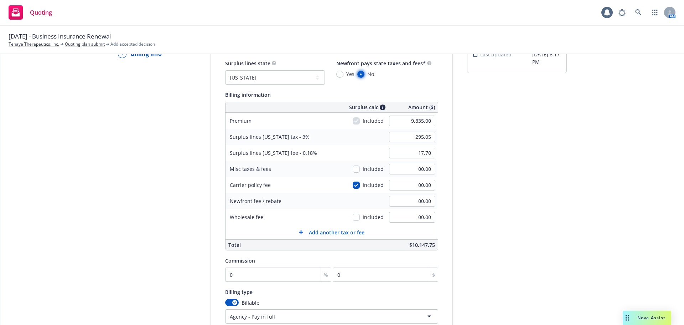
scroll to position [97, 0]
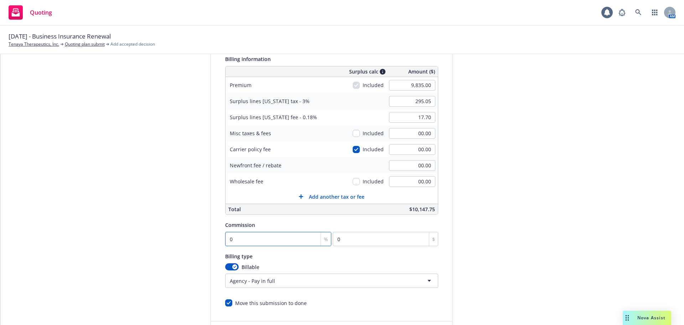
click at [250, 239] on input "0" at bounding box center [278, 239] width 107 height 14
type input "2"
type input "196.7"
type input "20"
type input "1967"
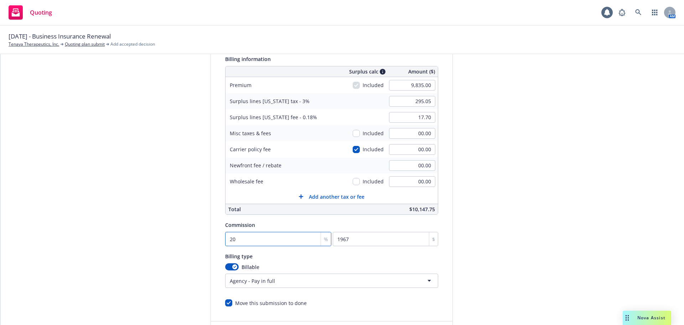
type input "20"
click at [524, 229] on div "submission Carrier CRC Group Last updated [DATE] 6:17 PM" at bounding box center [517, 167] width 100 height 365
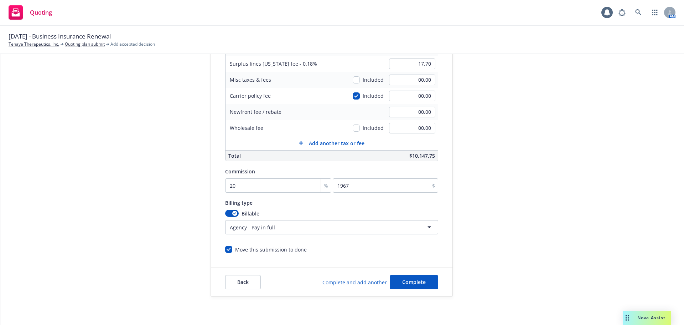
scroll to position [151, 0]
click at [408, 282] on span "Complete" at bounding box center [414, 281] width 24 height 7
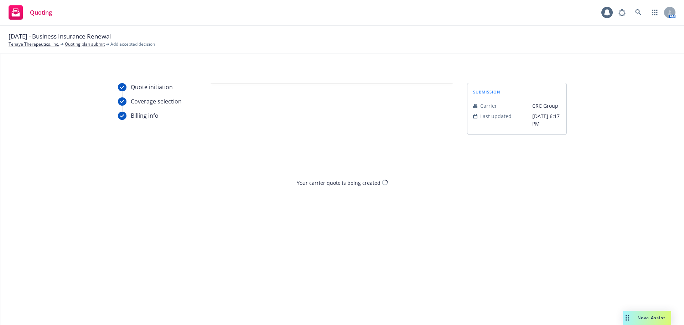
scroll to position [0, 0]
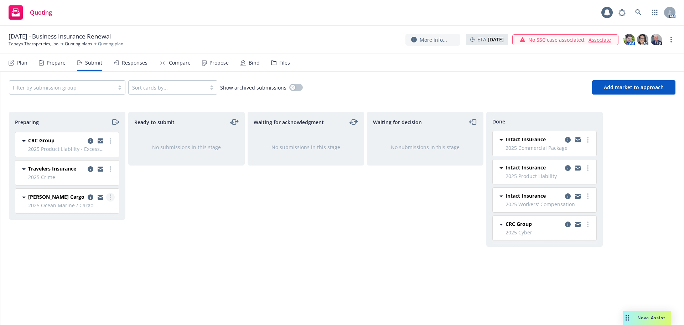
click at [110, 195] on circle "more" at bounding box center [110, 194] width 1 height 1
click at [82, 257] on span "Add accepted decision" at bounding box center [78, 254] width 71 height 7
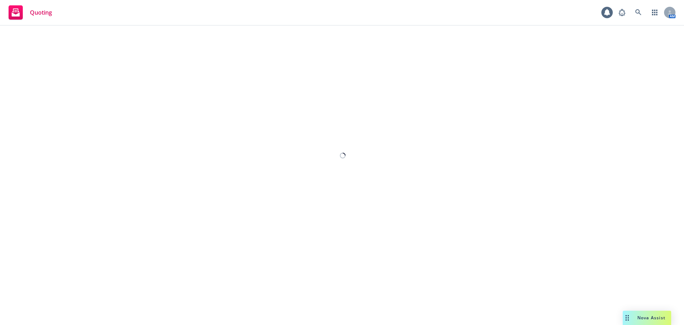
select select "12"
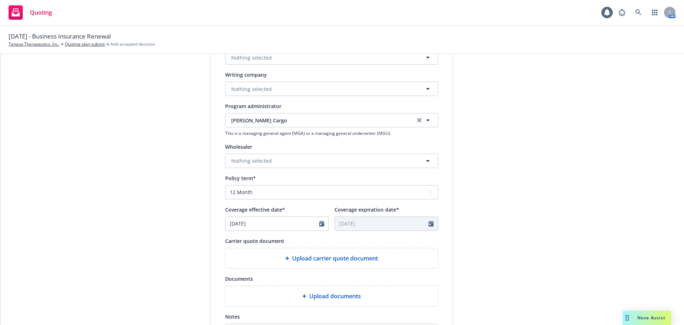
scroll to position [178, 0]
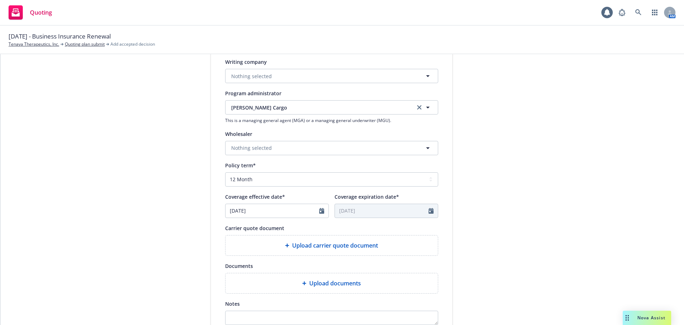
type textarea "x"
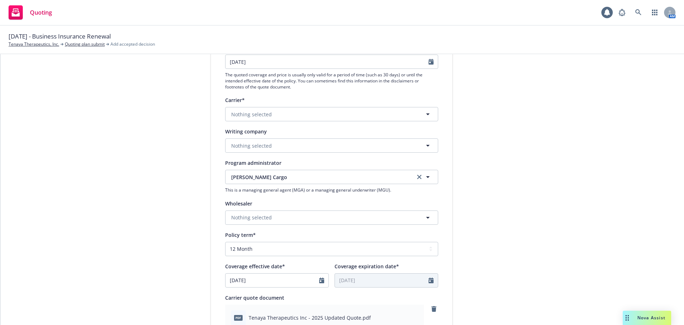
scroll to position [107, 0]
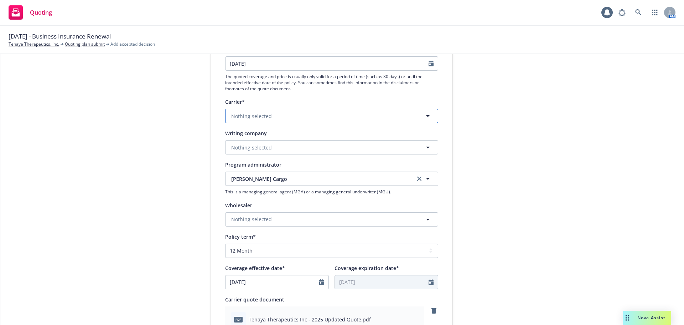
click at [285, 118] on button "Nothing selected" at bounding box center [331, 116] width 213 height 14
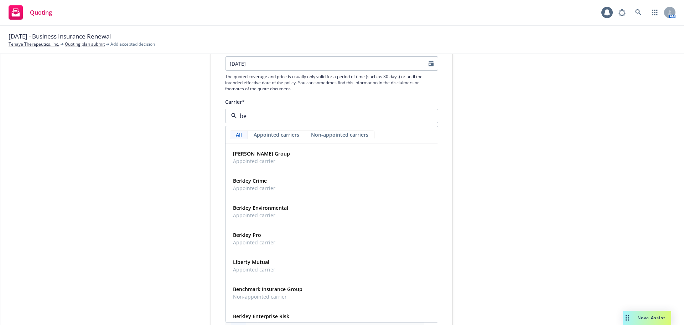
type input "bea"
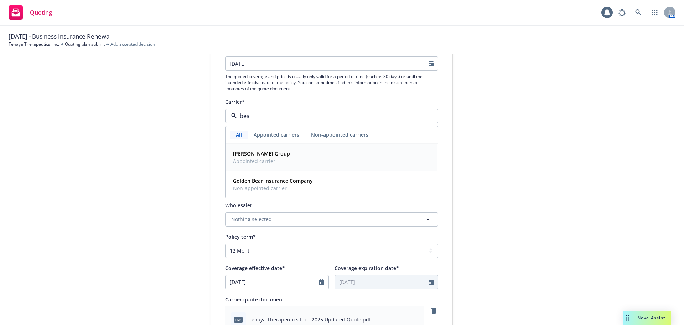
click at [283, 152] on div "[PERSON_NAME] Group Appointed carrier" at bounding box center [331, 157] width 203 height 18
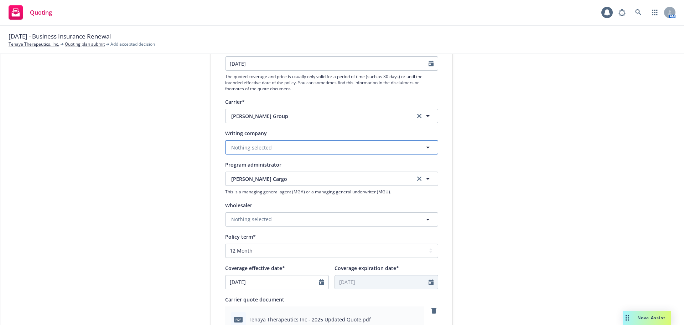
click at [303, 145] on button "Nothing selected" at bounding box center [331, 147] width 213 height 14
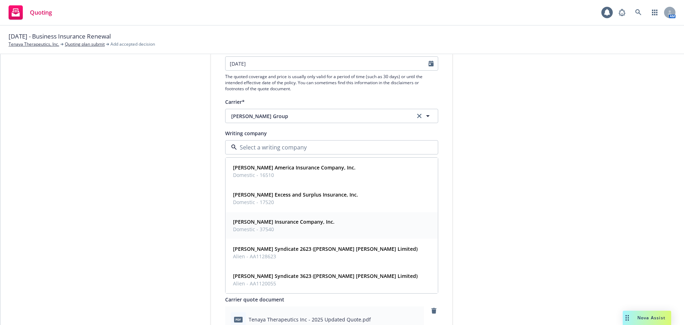
click at [300, 223] on strong "[PERSON_NAME] Insurance Company, Inc." at bounding box center [284, 221] width 102 height 7
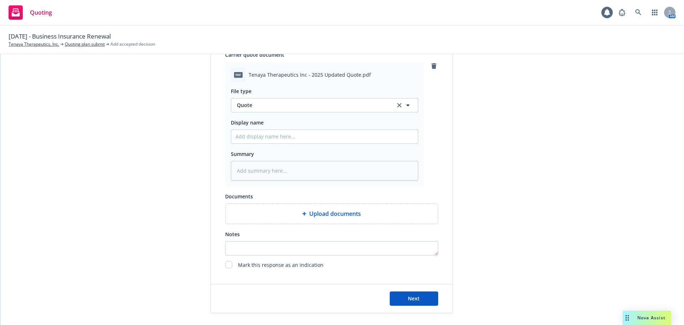
scroll to position [356, 0]
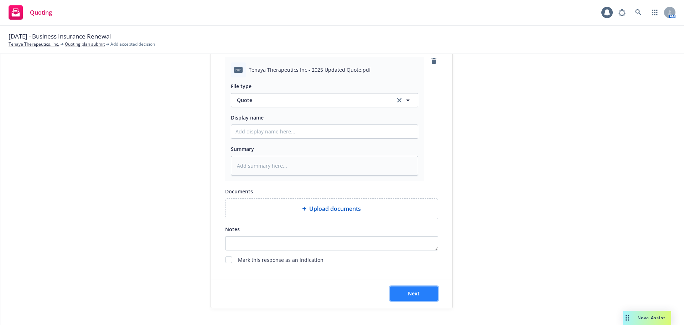
click at [424, 293] on button "Next" at bounding box center [414, 293] width 48 height 14
type textarea "x"
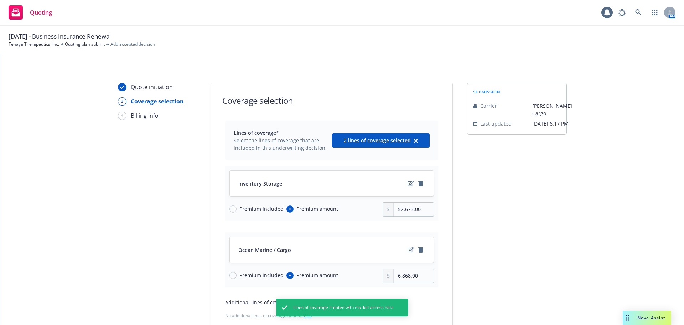
scroll to position [36, 0]
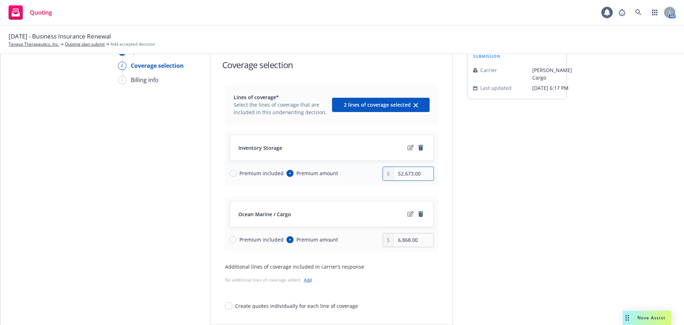
drag, startPoint x: 419, startPoint y: 175, endPoint x: 398, endPoint y: 174, distance: 21.8
click at [398, 174] on input "52,673.00" at bounding box center [414, 174] width 40 height 14
type input "50,564.00"
drag, startPoint x: 407, startPoint y: 240, endPoint x: 378, endPoint y: 238, distance: 28.5
click at [378, 238] on div "Premium included Premium amount 6,868.00" at bounding box center [331, 240] width 205 height 14
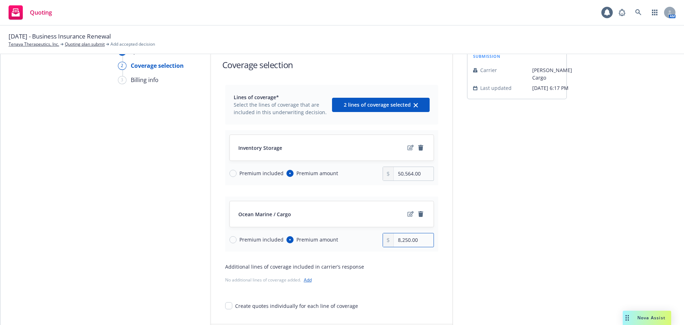
type input "8,250.00"
click at [550, 187] on div "submission Carrier [PERSON_NAME] Cargo Last updated [DATE] 6:17 PM" at bounding box center [517, 200] width 100 height 306
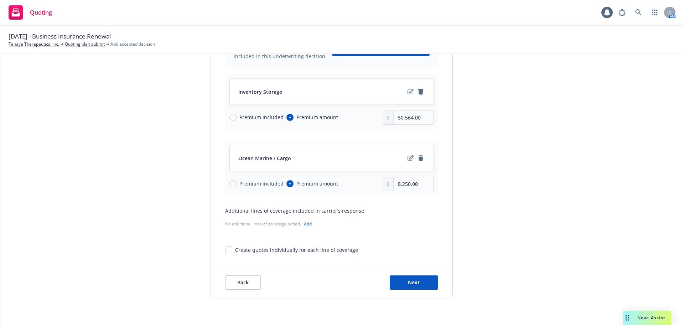
scroll to position [92, 0]
click at [416, 279] on span "Next" at bounding box center [414, 281] width 12 height 7
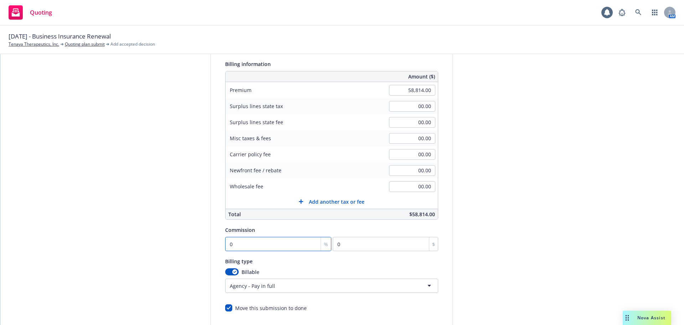
click at [260, 246] on input "0" at bounding box center [278, 244] width 107 height 14
type input "1"
type input "588.14"
type input "17"
type input "9998.38"
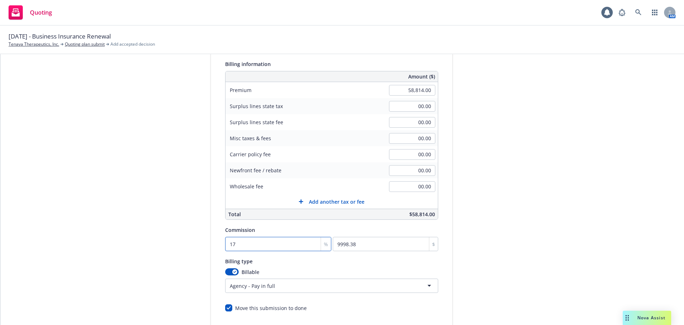
type input "17.5"
type input "10292.45"
type input "17.5"
click at [604, 212] on div "Quote initiation Coverage selection 3 Billing info Add billing information Surp…" at bounding box center [342, 172] width 667 height 365
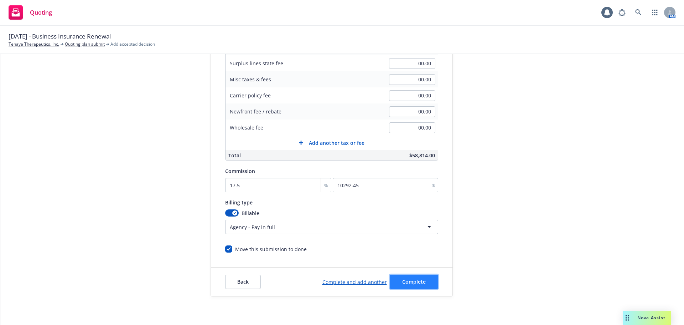
click at [423, 279] on button "Complete" at bounding box center [414, 281] width 48 height 14
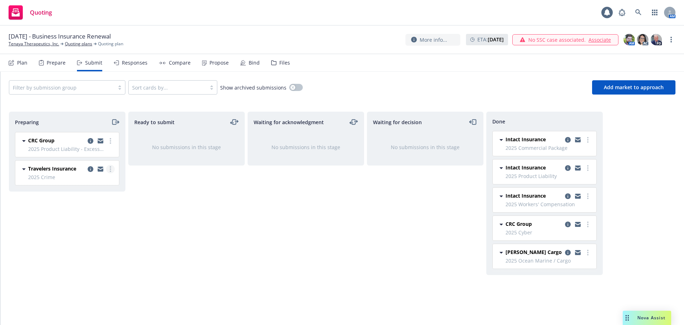
click at [112, 169] on link "more" at bounding box center [110, 169] width 9 height 9
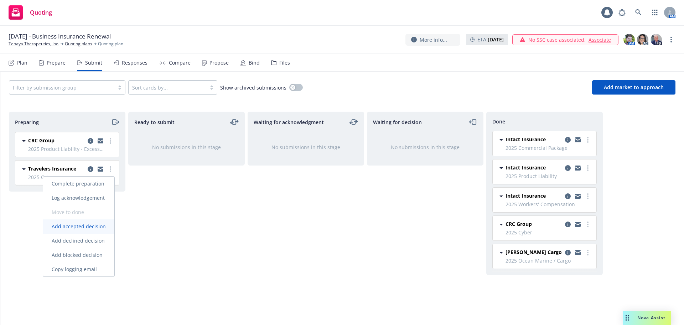
click at [87, 228] on span "Add accepted decision" at bounding box center [78, 226] width 71 height 7
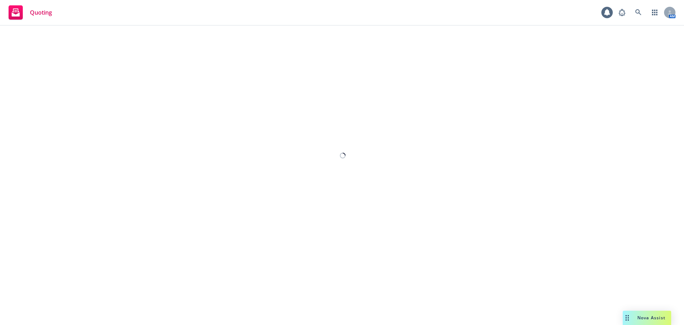
select select "12"
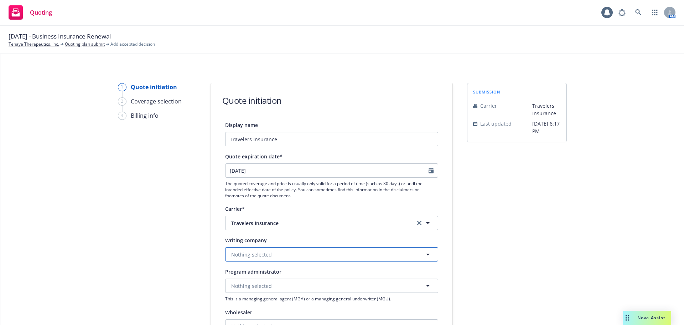
click at [303, 252] on button "Nothing selected" at bounding box center [331, 254] width 213 height 14
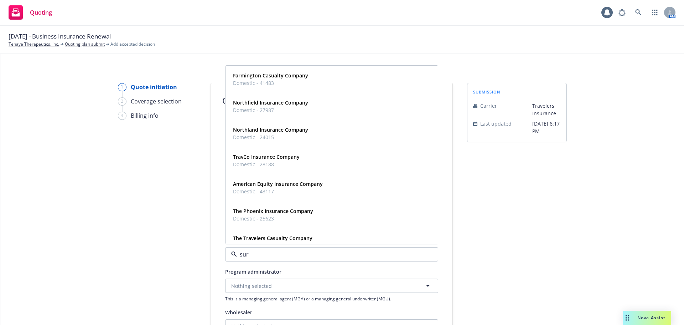
type input "sure"
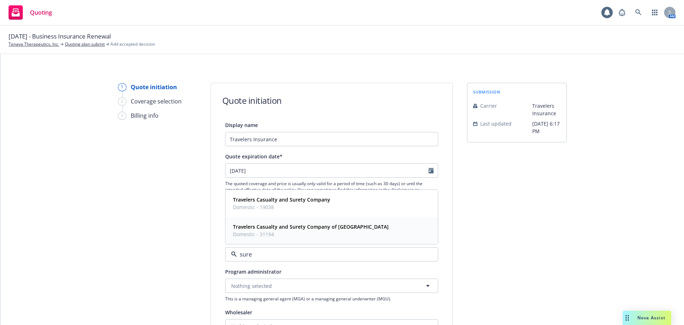
click at [305, 232] on span "Domestic - 31194" at bounding box center [311, 233] width 156 height 7
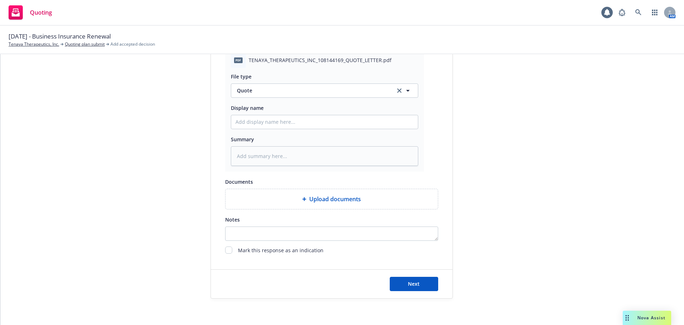
scroll to position [368, 0]
click at [414, 282] on span "Next" at bounding box center [414, 281] width 12 height 7
type textarea "x"
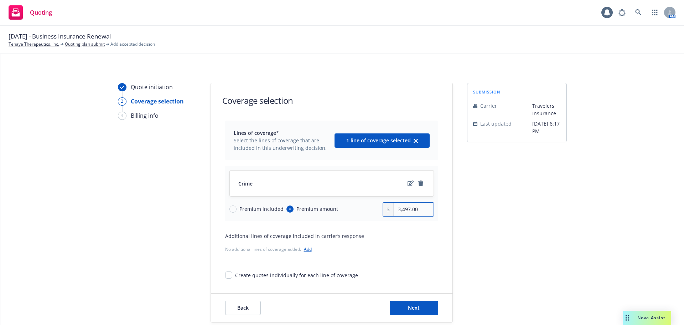
drag, startPoint x: 418, startPoint y: 211, endPoint x: 403, endPoint y: 211, distance: 15.0
click at [403, 211] on input "3,497.00" at bounding box center [414, 209] width 40 height 14
type input "3,452.00"
click at [415, 304] on button "Next" at bounding box center [414, 307] width 48 height 14
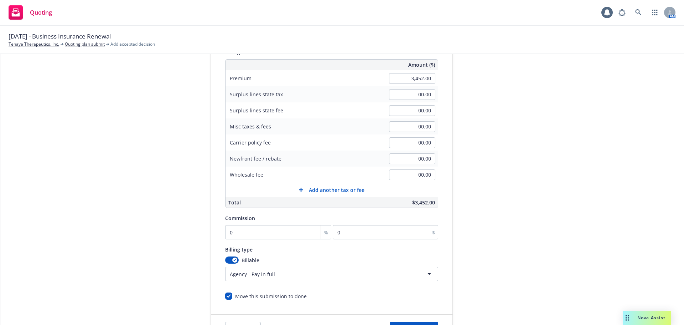
scroll to position [107, 0]
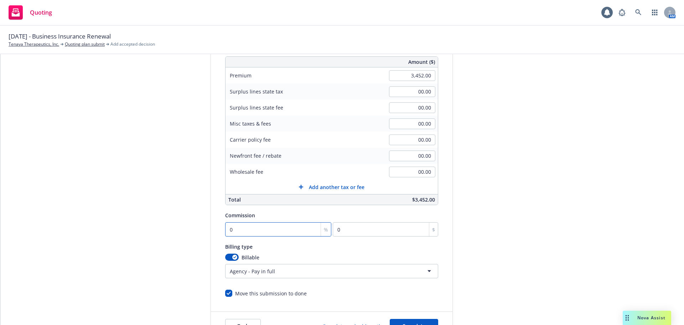
click at [254, 231] on input "0" at bounding box center [278, 229] width 107 height 14
type input "1"
type input "34.52"
type input "15"
type input "517.8"
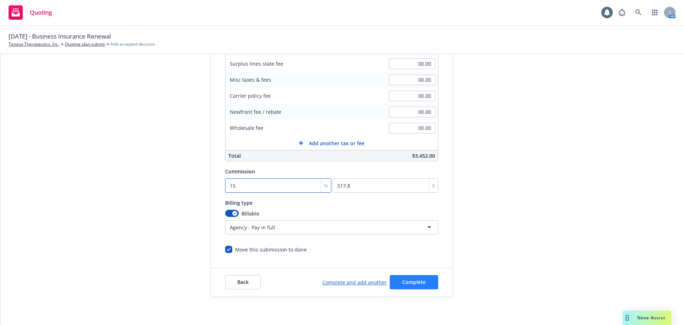
scroll to position [151, 0]
type input "15"
click at [421, 284] on button "Complete" at bounding box center [414, 281] width 48 height 14
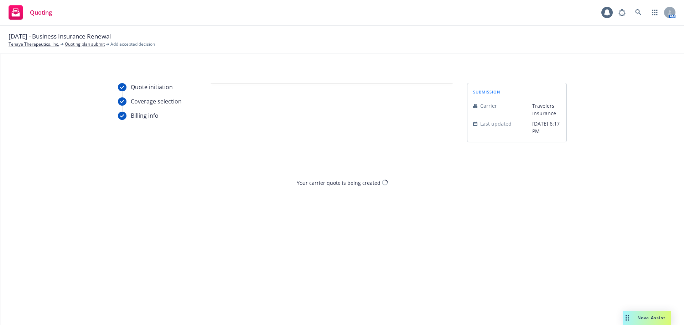
scroll to position [0, 0]
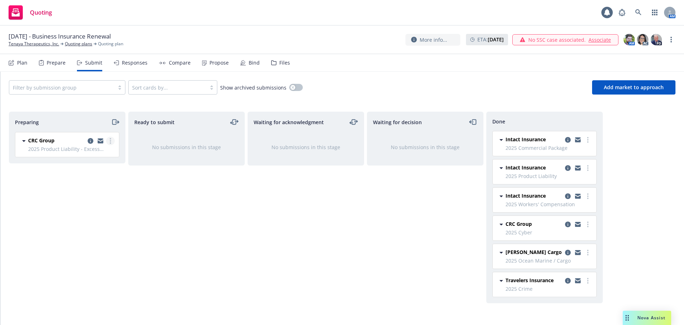
click at [112, 139] on link "more" at bounding box center [110, 140] width 9 height 9
click at [86, 197] on span "Add accepted decision" at bounding box center [78, 198] width 71 height 7
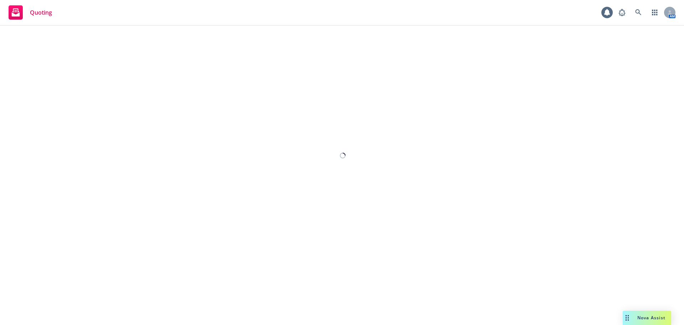
select select "12"
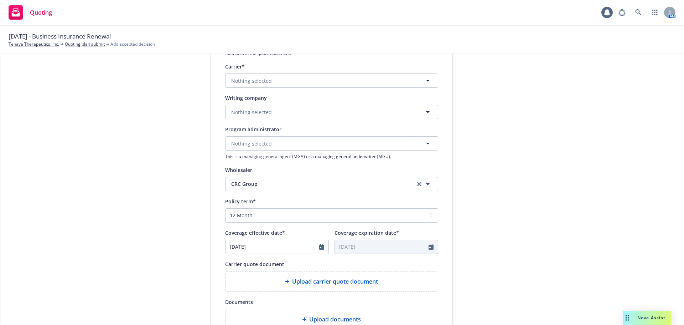
scroll to position [143, 0]
click at [305, 82] on button "Nothing selected" at bounding box center [331, 80] width 213 height 14
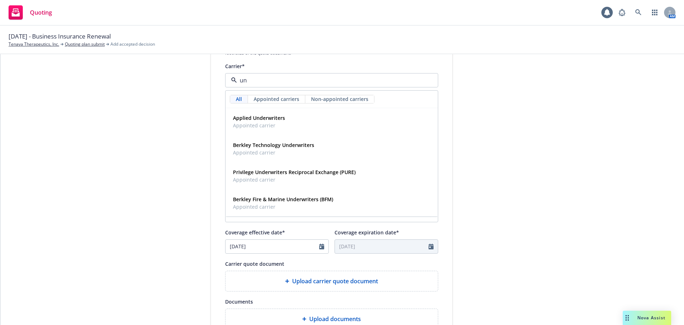
type input "u"
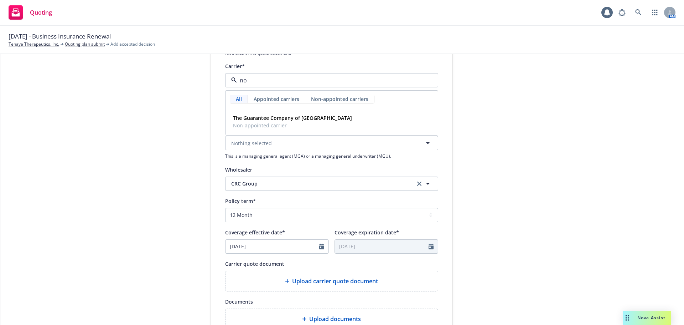
type input "n"
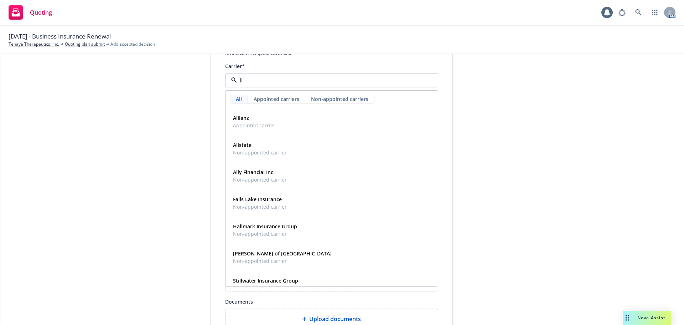
type input "llo"
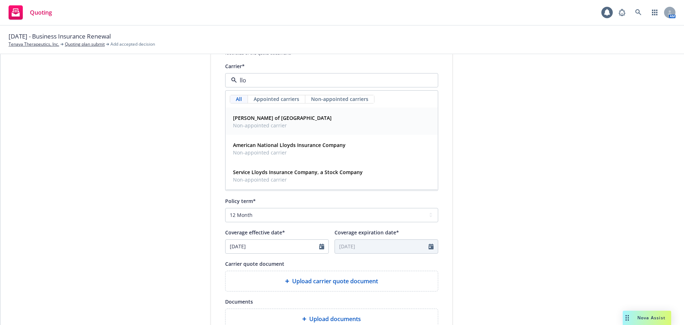
click at [275, 119] on span "[PERSON_NAME] of [GEOGRAPHIC_DATA]" at bounding box center [282, 117] width 99 height 7
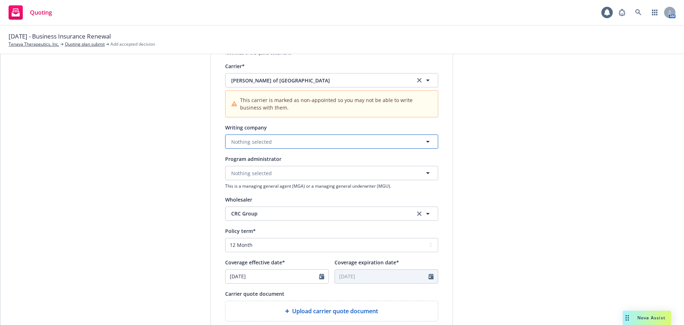
click at [274, 142] on button "Nothing selected" at bounding box center [331, 141] width 213 height 14
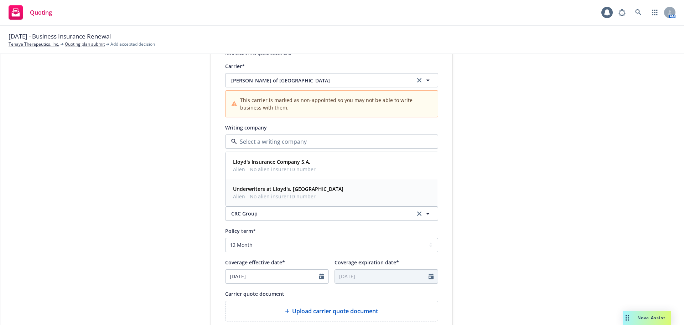
click at [303, 192] on strong "Underwriters at Lloyd's, [GEOGRAPHIC_DATA]" at bounding box center [288, 188] width 110 height 7
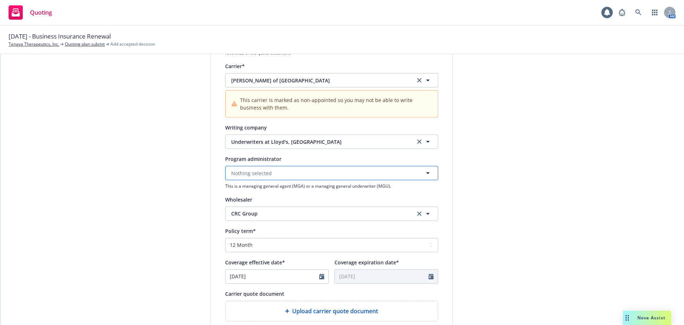
click at [304, 174] on button "Nothing selected" at bounding box center [331, 173] width 213 height 14
type input "n"
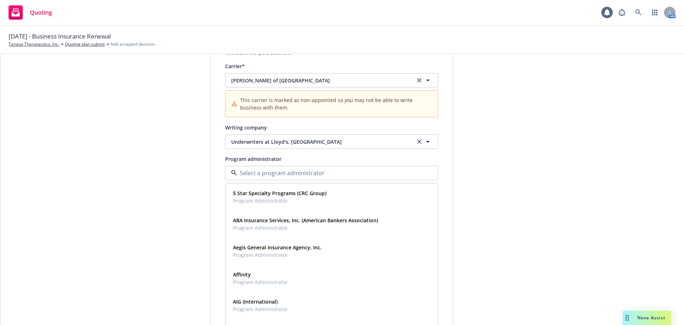
click at [619, 179] on div "1 Quote initiation 2 Coverage selection 3 Billing info Quote initiation Display…" at bounding box center [342, 194] width 667 height 508
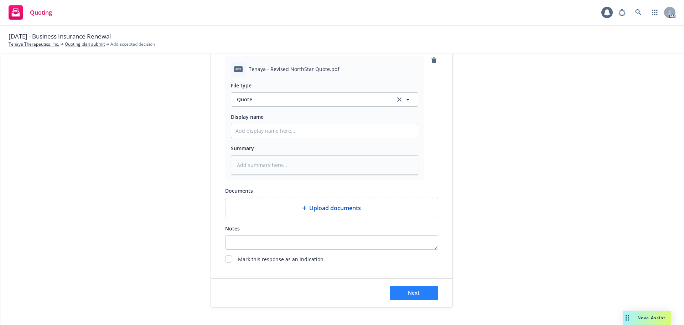
scroll to position [398, 0]
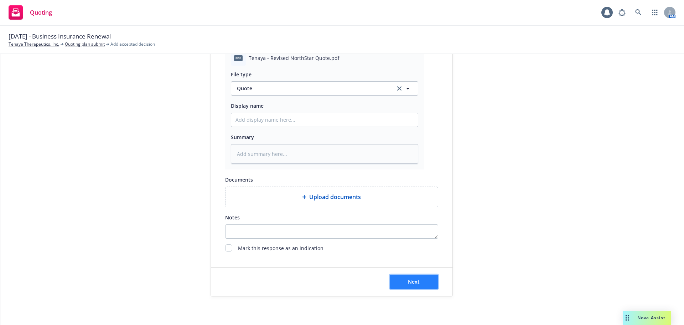
click at [422, 279] on button "Next" at bounding box center [414, 281] width 48 height 14
type textarea "x"
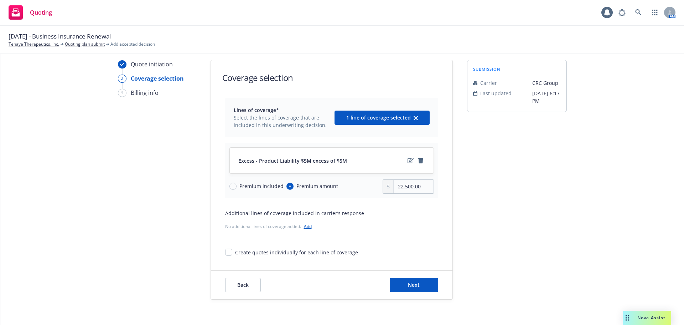
scroll to position [26, 0]
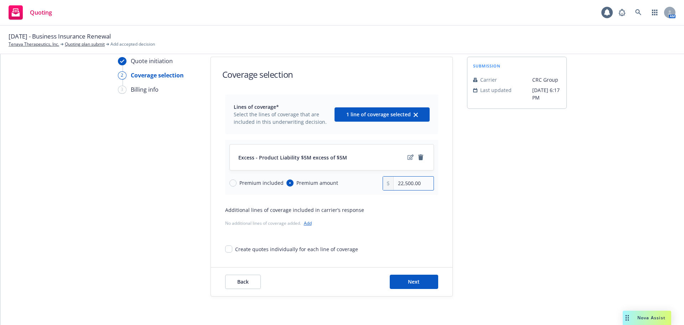
drag, startPoint x: 420, startPoint y: 184, endPoint x: 369, endPoint y: 181, distance: 50.4
click at [369, 181] on div "Premium included Premium amount 22,500.00" at bounding box center [331, 183] width 205 height 14
type input "20,007.00"
click at [420, 283] on button "Next" at bounding box center [414, 281] width 48 height 14
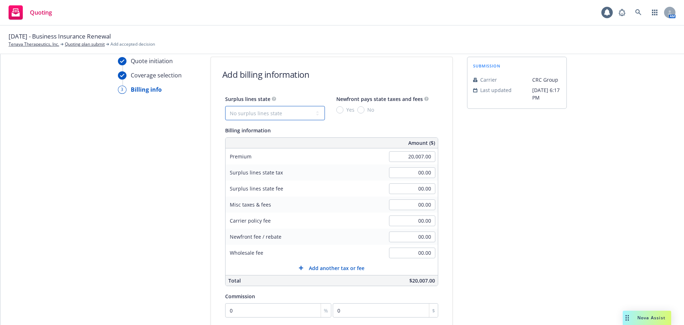
click at [280, 114] on select "No surplus lines state [US_STATE] [US_STATE] [US_STATE] [US_STATE] [US_STATE] […" at bounding box center [275, 113] width 100 height 14
select select "CA"
click at [225, 106] on select "No surplus lines state [US_STATE] [US_STATE] [US_STATE] [US_STATE] [US_STATE] […" at bounding box center [275, 113] width 100 height 14
type input "600.21"
type input "36.01"
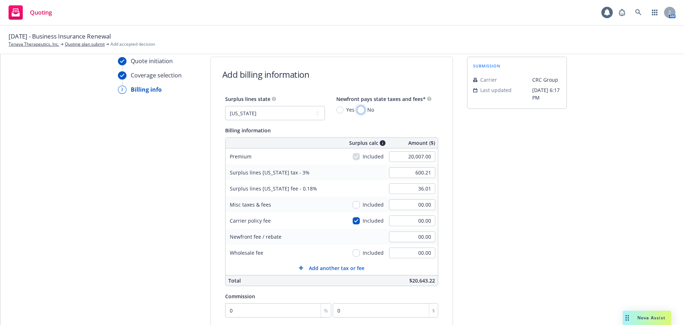
click at [357, 110] on input "No" at bounding box center [360, 109] width 7 height 7
radio input "true"
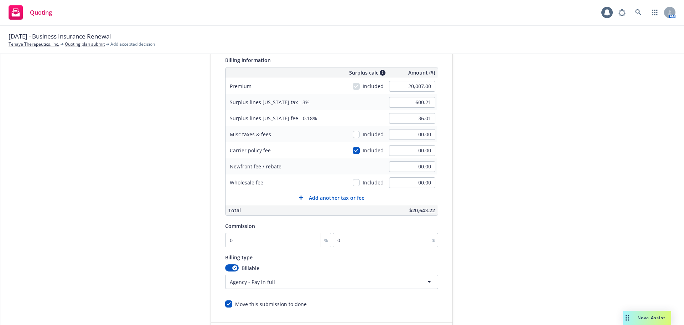
scroll to position [97, 0]
click at [236, 238] on input "0" at bounding box center [278, 239] width 107 height 14
type input "1"
type input "200.07"
type input "15"
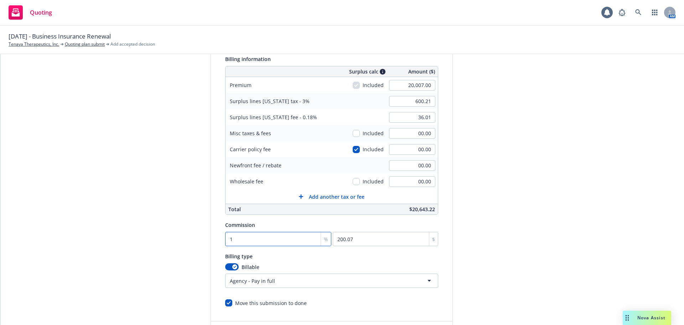
type input "3001.05"
type input "15"
click at [511, 207] on div "submission Carrier CRC Group Last updated [DATE] 6:17 PM" at bounding box center [517, 167] width 100 height 365
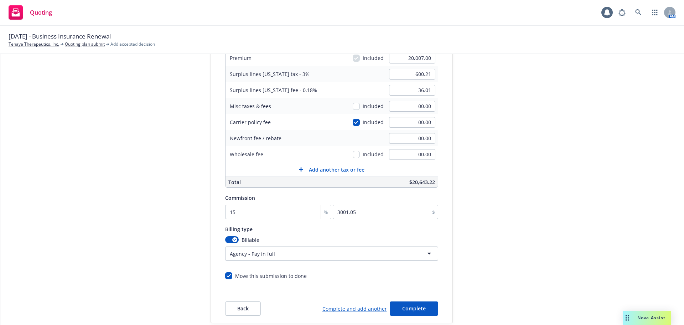
scroll to position [151, 0]
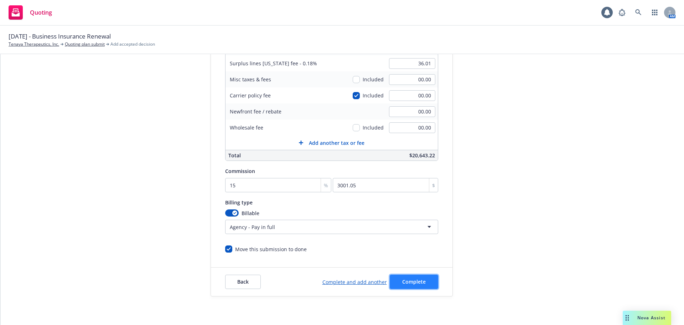
click at [419, 284] on span "Complete" at bounding box center [414, 281] width 24 height 7
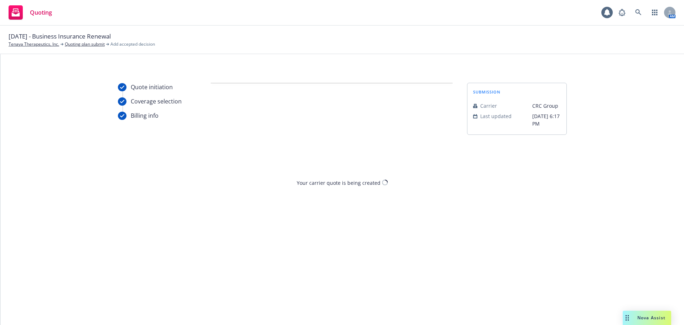
scroll to position [0, 0]
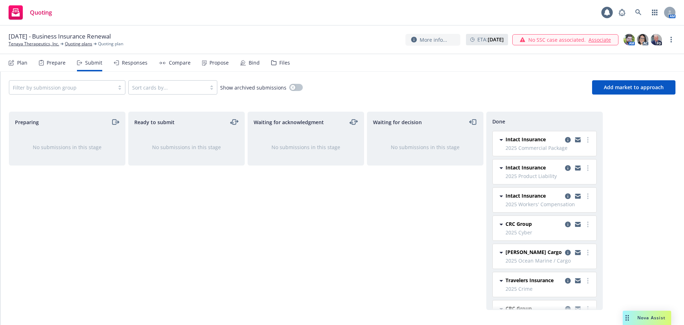
click at [140, 66] on div "Responses" at bounding box center [135, 63] width 26 height 6
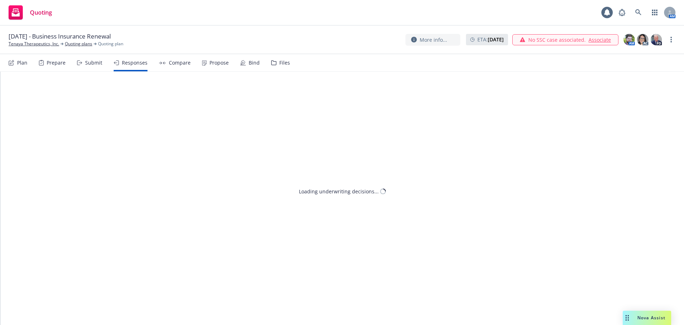
click at [176, 62] on div "Compare" at bounding box center [180, 63] width 22 height 6
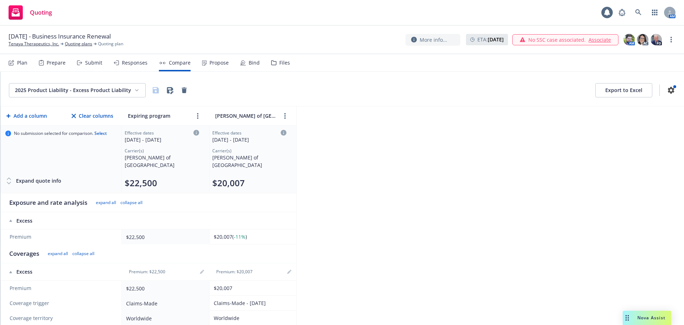
click at [211, 62] on div "Propose" at bounding box center [219, 63] width 19 height 6
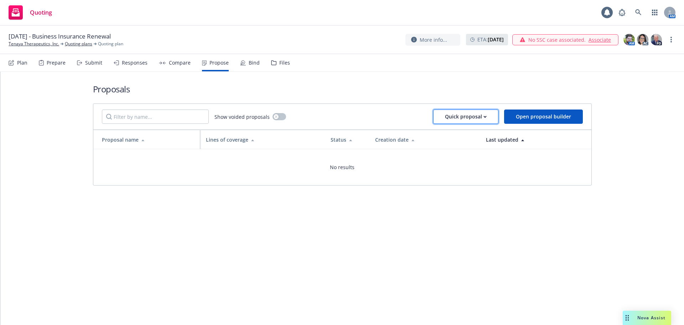
click at [486, 116] on icon "button" at bounding box center [485, 116] width 2 height 1
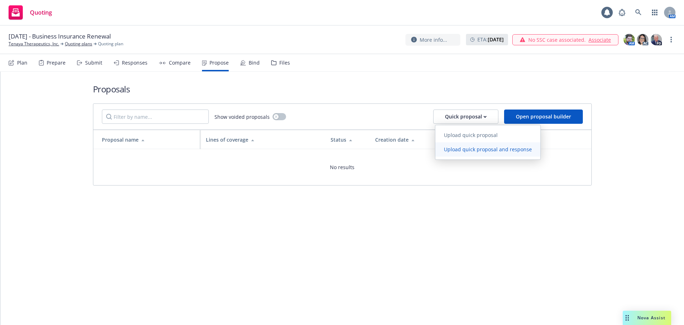
click at [481, 152] on span "Upload quick proposal and response" at bounding box center [487, 149] width 105 height 7
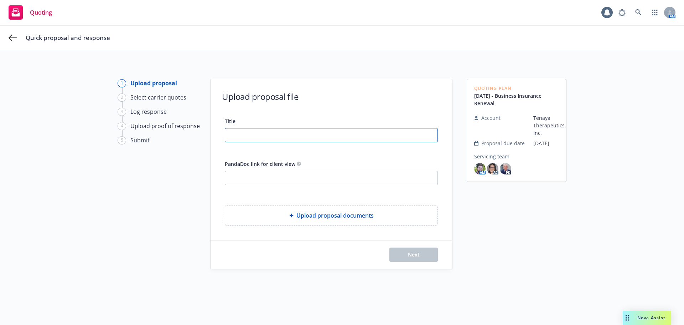
click at [292, 134] on input "Title" at bounding box center [331, 135] width 212 height 14
type input "Tenaya [DATE]-[DATE] Property & Casualty Renewal"
click at [324, 175] on input "PandaDoc link for client view" at bounding box center [331, 178] width 212 height 14
paste input "[URL][DOMAIN_NAME]"
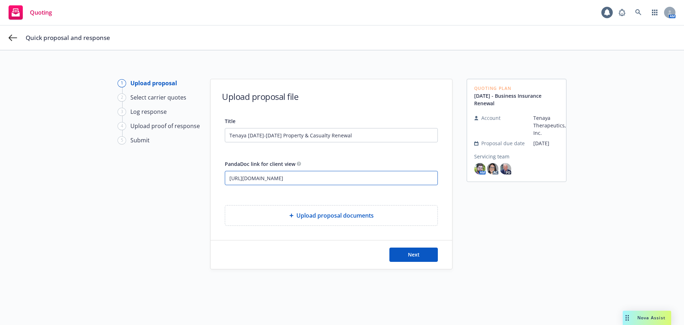
type input "[URL][DOMAIN_NAME]"
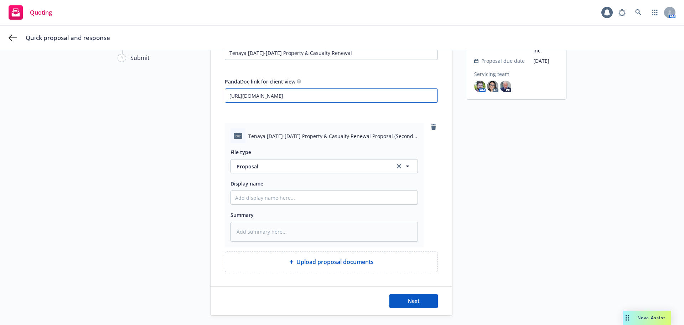
scroll to position [102, 0]
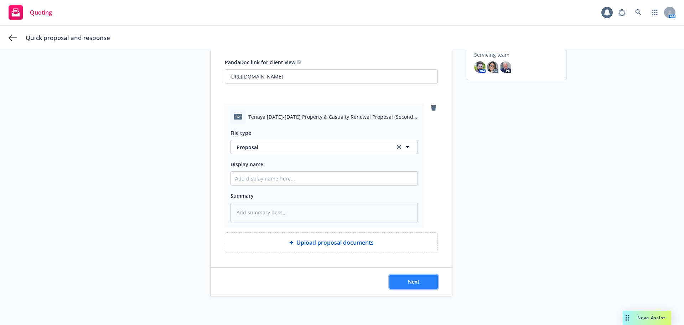
click at [410, 282] on span "Next" at bounding box center [414, 281] width 12 height 7
type textarea "x"
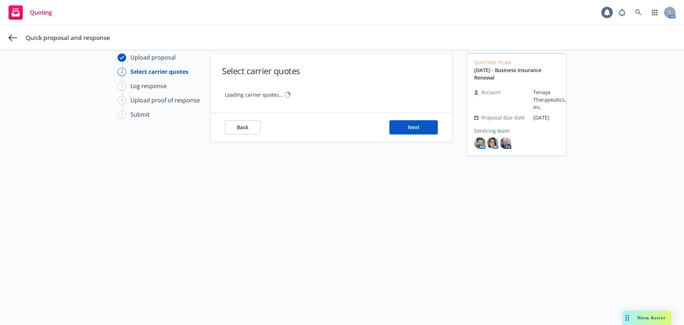
scroll to position [26, 0]
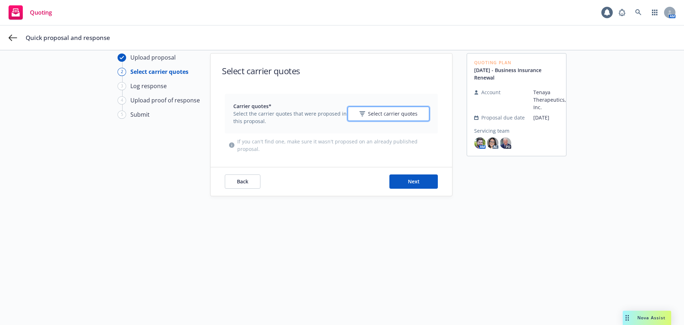
click at [373, 115] on span "Select carrier quotes" at bounding box center [393, 113] width 50 height 7
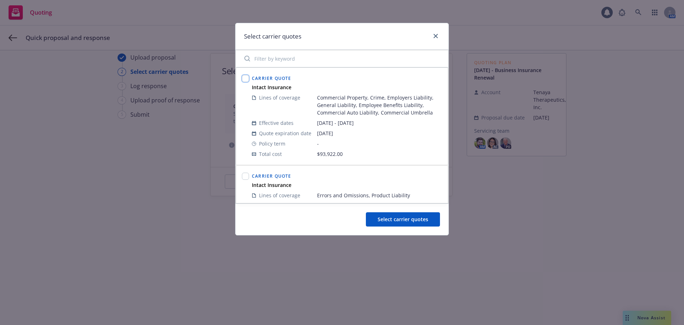
click at [246, 77] on input "checkbox" at bounding box center [245, 78] width 7 height 7
checkbox input "true"
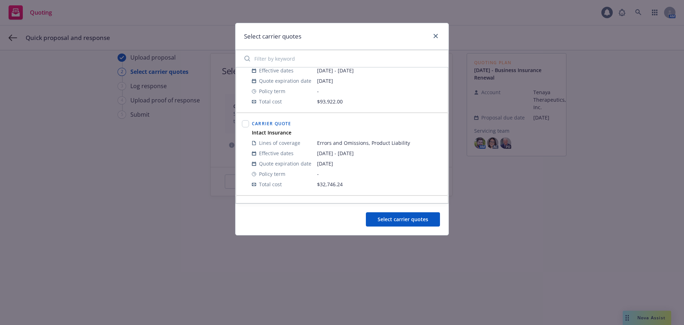
scroll to position [71, 0]
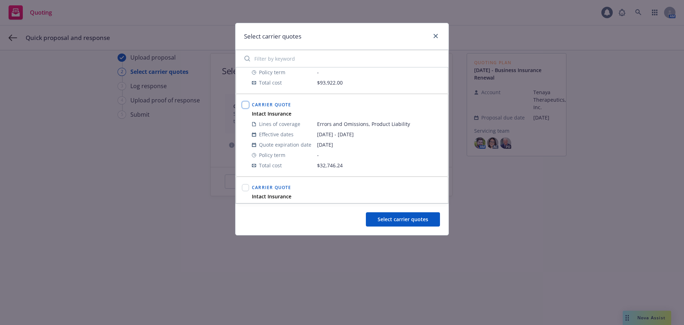
click at [245, 105] on input "checkbox" at bounding box center [245, 104] width 7 height 7
checkbox input "true"
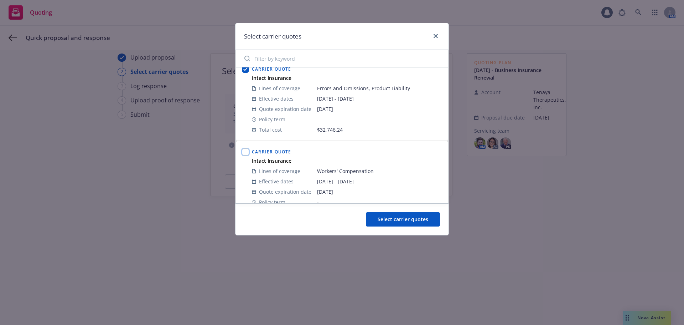
click at [244, 153] on input "checkbox" at bounding box center [245, 151] width 7 height 7
checkbox input "true"
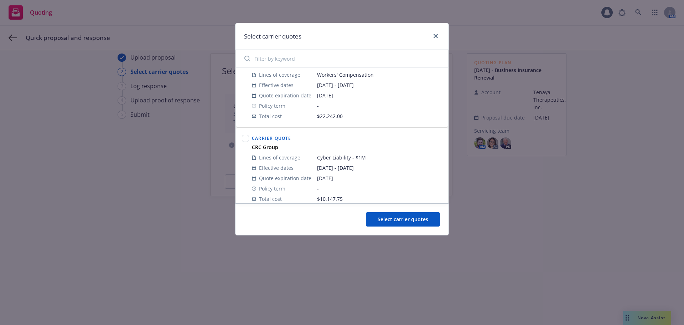
scroll to position [214, 0]
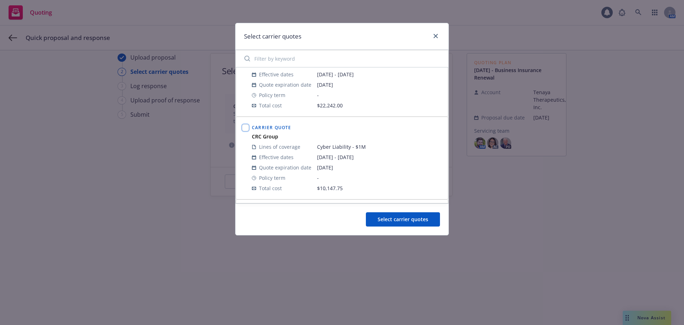
click at [247, 128] on input "checkbox" at bounding box center [245, 127] width 7 height 7
checkbox input "true"
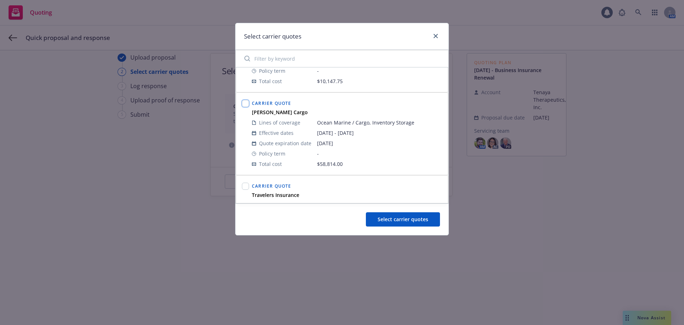
click at [246, 105] on input "checkbox" at bounding box center [245, 103] width 7 height 7
checkbox input "true"
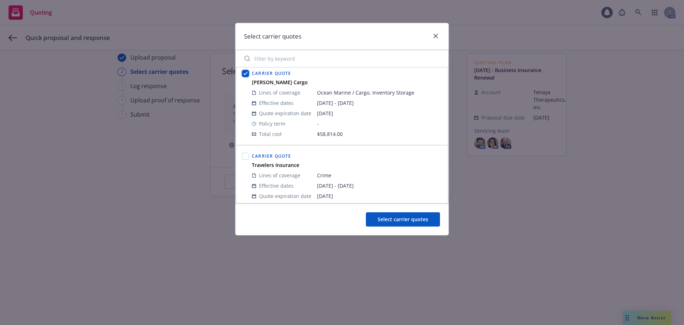
scroll to position [392, 0]
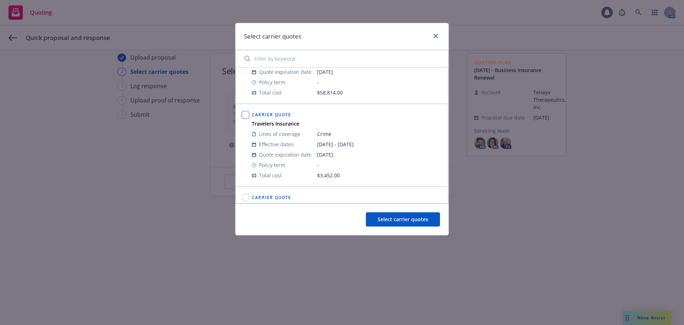
click at [246, 117] on input "checkbox" at bounding box center [245, 114] width 7 height 7
checkbox input "true"
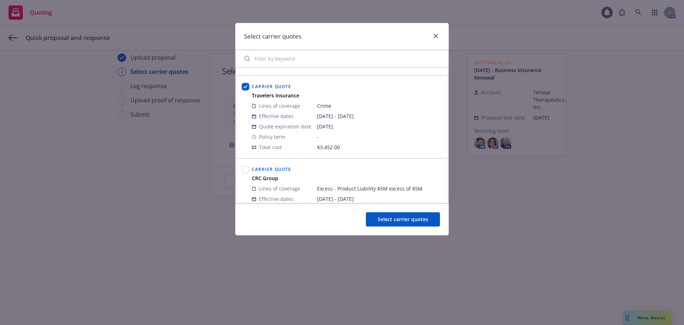
scroll to position [458, 0]
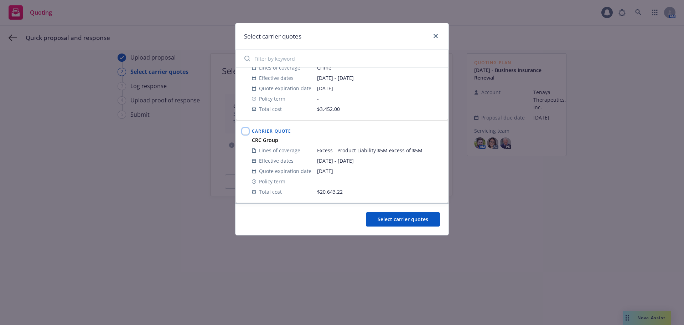
click at [245, 130] on input "checkbox" at bounding box center [245, 131] width 7 height 7
checkbox input "true"
click at [376, 216] on button "Select carrier quotes" at bounding box center [403, 219] width 74 height 14
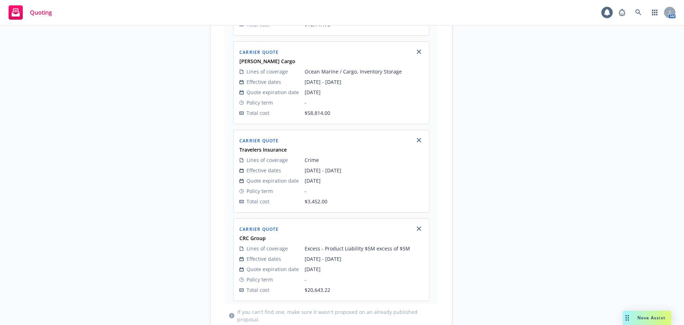
scroll to position [559, 0]
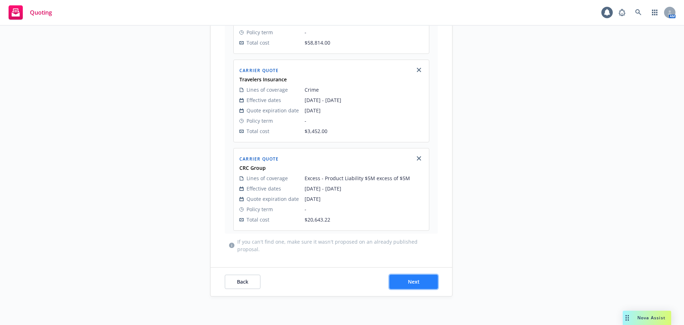
click at [415, 281] on span "Next" at bounding box center [414, 281] width 12 height 7
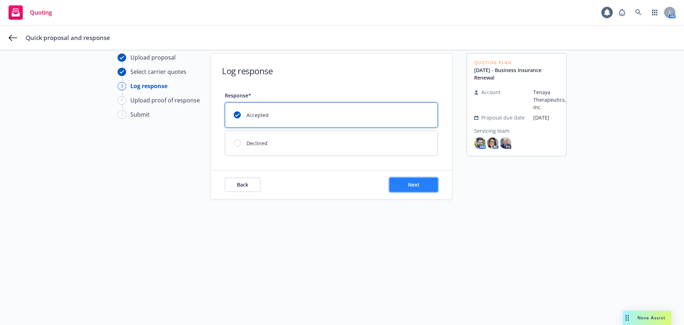
click at [408, 185] on span "Next" at bounding box center [414, 184] width 12 height 7
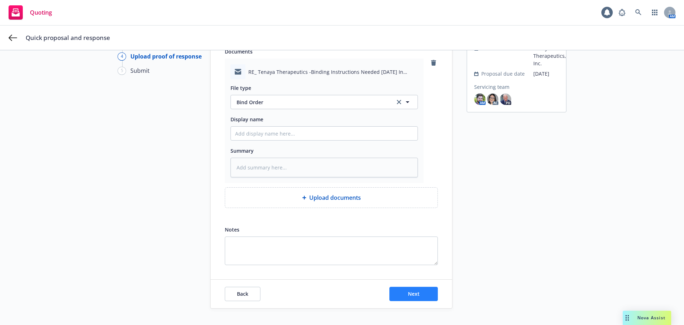
scroll to position [82, 0]
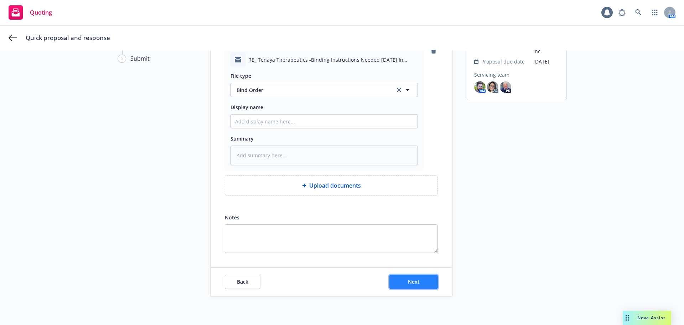
click at [419, 278] on button "Next" at bounding box center [413, 281] width 48 height 14
type textarea "x"
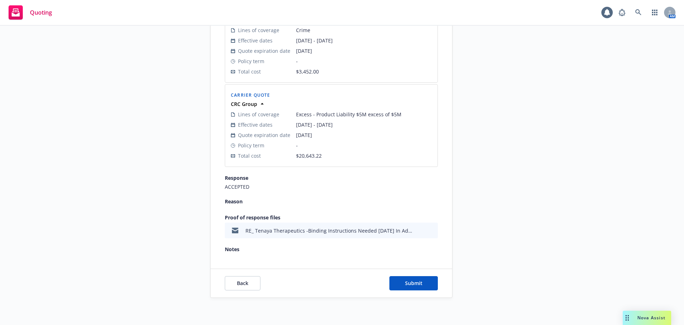
scroll to position [617, 0]
click at [413, 283] on span "Submit" at bounding box center [413, 281] width 17 height 7
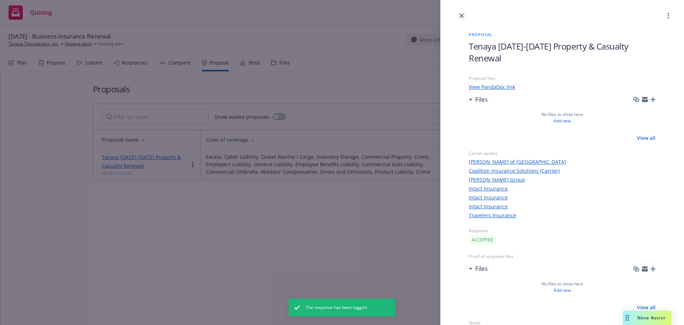
click at [462, 14] on icon "close" at bounding box center [462, 16] width 4 height 4
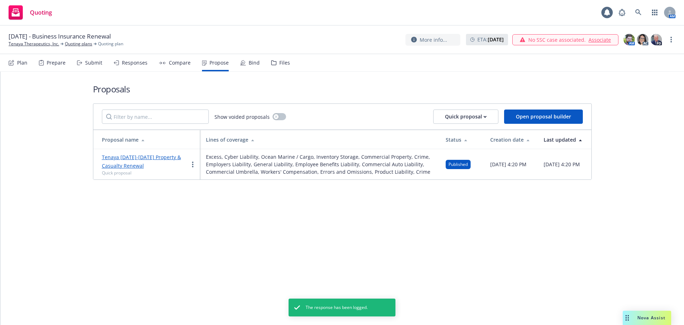
click at [240, 67] on div "Bind" at bounding box center [250, 62] width 20 height 17
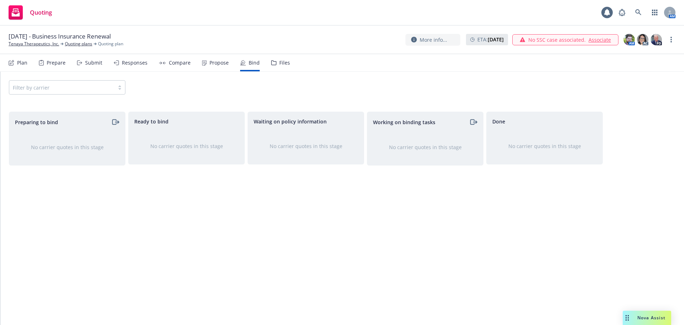
click at [217, 66] on div "Propose" at bounding box center [215, 62] width 27 height 17
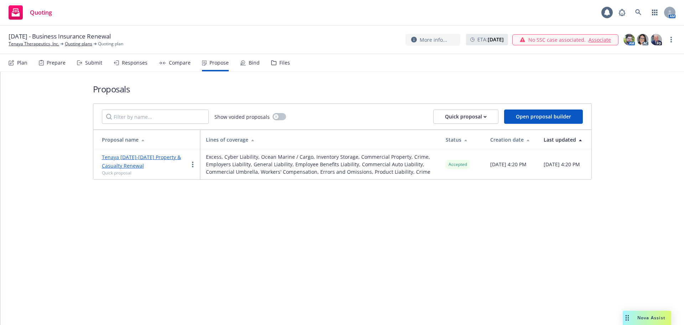
click at [249, 61] on div "Bind" at bounding box center [254, 63] width 11 height 6
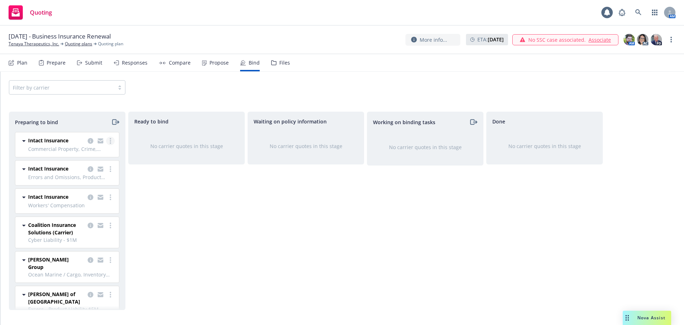
click at [106, 141] on link "more" at bounding box center [110, 140] width 9 height 9
click at [72, 171] on span "Log bind order" at bounding box center [65, 169] width 52 height 7
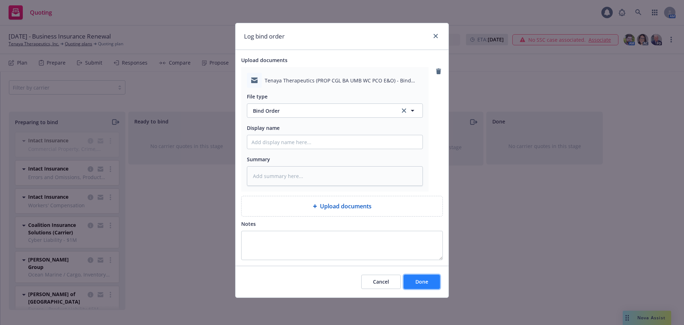
click at [425, 278] on span "Done" at bounding box center [421, 281] width 13 height 7
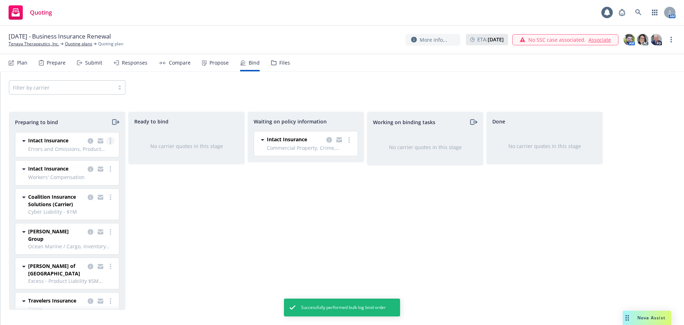
click at [110, 140] on icon "more" at bounding box center [110, 141] width 1 height 6
click at [84, 172] on span "Log bind order" at bounding box center [65, 169] width 52 height 7
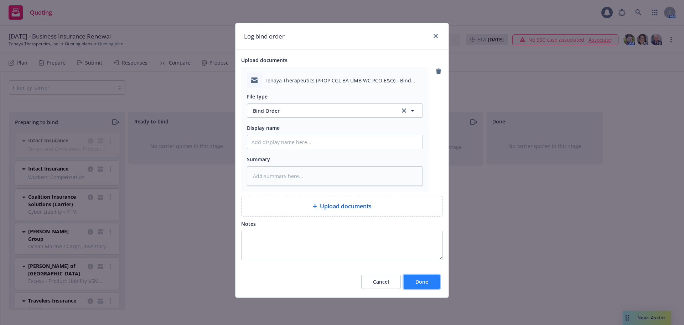
click at [418, 284] on span "Done" at bounding box center [421, 281] width 13 height 7
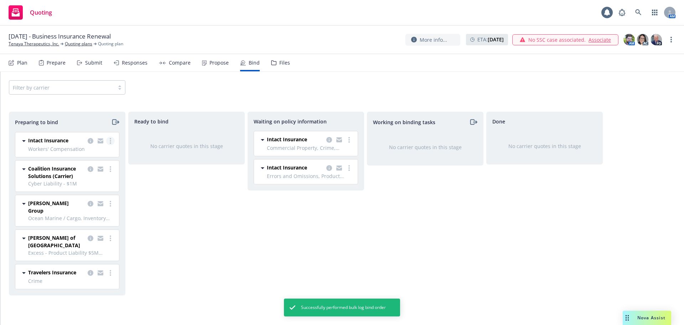
click at [109, 139] on link "more" at bounding box center [110, 140] width 9 height 9
click at [83, 170] on span "Log bind order" at bounding box center [71, 169] width 52 height 7
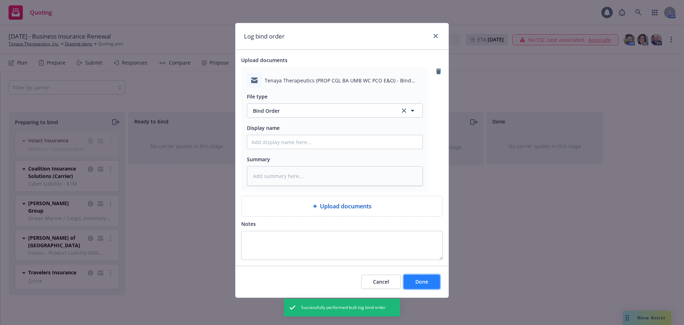
click at [428, 279] on button "Done" at bounding box center [422, 281] width 36 height 14
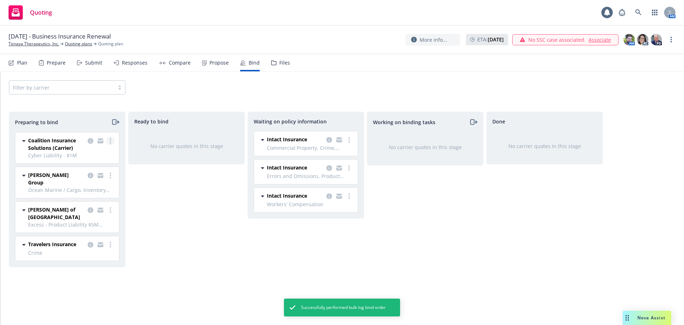
click at [112, 139] on link "more" at bounding box center [110, 140] width 9 height 9
click at [93, 171] on span "Log bind order" at bounding box center [71, 169] width 52 height 7
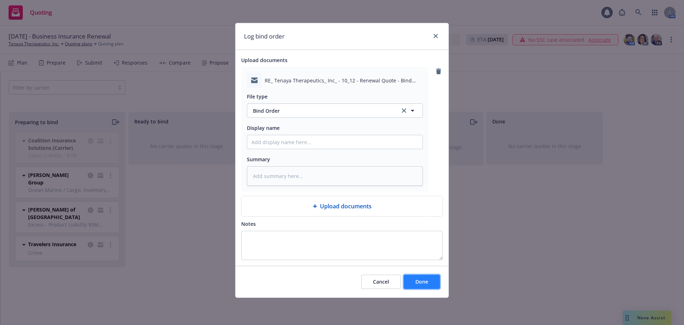
click at [429, 280] on button "Done" at bounding box center [422, 281] width 36 height 14
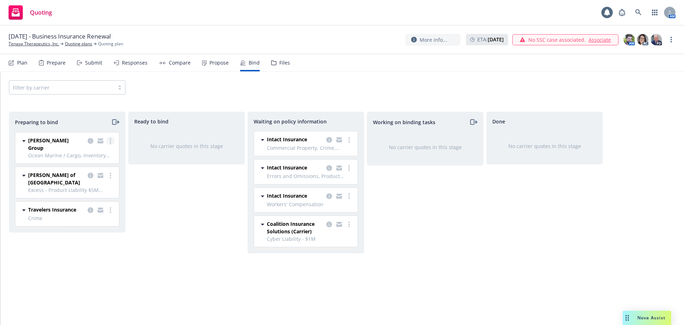
click at [110, 139] on icon "more" at bounding box center [110, 141] width 1 height 6
click at [86, 173] on link "Log bind order" at bounding box center [80, 169] width 70 height 14
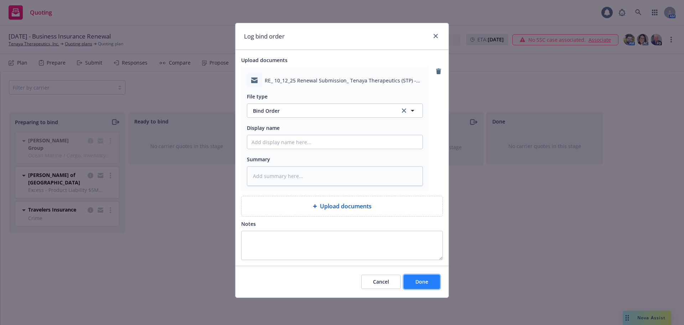
click at [425, 283] on span "Done" at bounding box center [421, 281] width 13 height 7
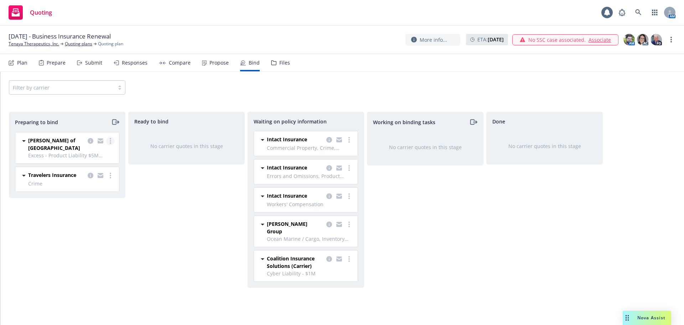
click at [109, 141] on link "more" at bounding box center [110, 140] width 9 height 9
click at [91, 169] on span "Log bind order" at bounding box center [71, 169] width 52 height 7
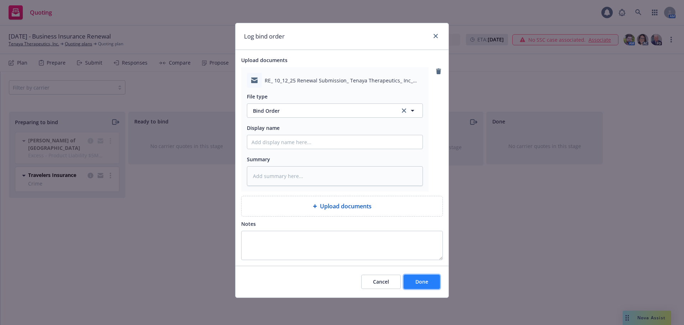
click at [415, 281] on button "Done" at bounding box center [422, 281] width 36 height 14
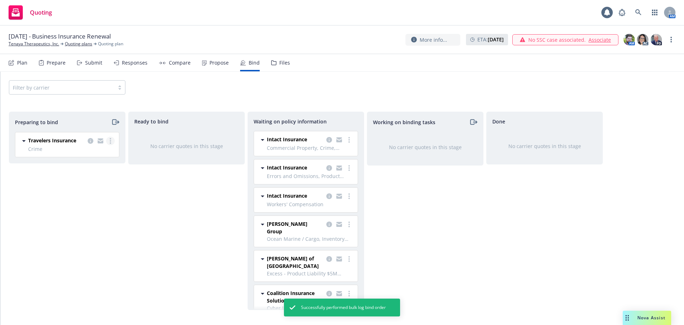
click at [113, 140] on link "more" at bounding box center [110, 140] width 9 height 9
click at [88, 166] on span "Log bind order" at bounding box center [71, 169] width 52 height 7
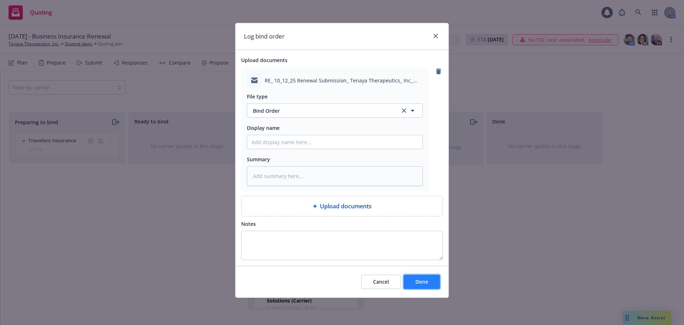
click at [419, 283] on span "Done" at bounding box center [421, 281] width 13 height 7
type textarea "x"
